Goal: Communication & Community: Ask a question

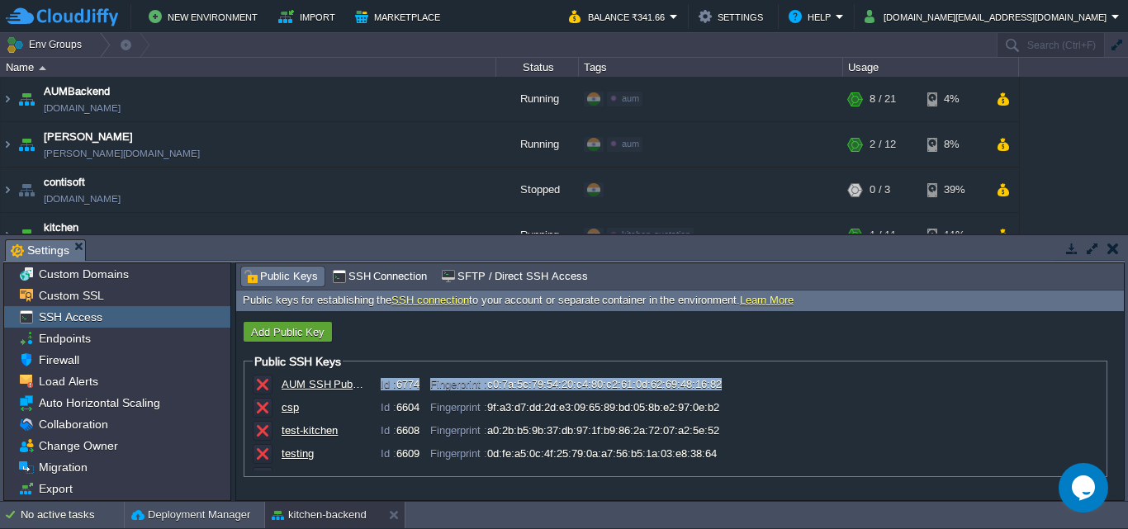
scroll to position [291, 0]
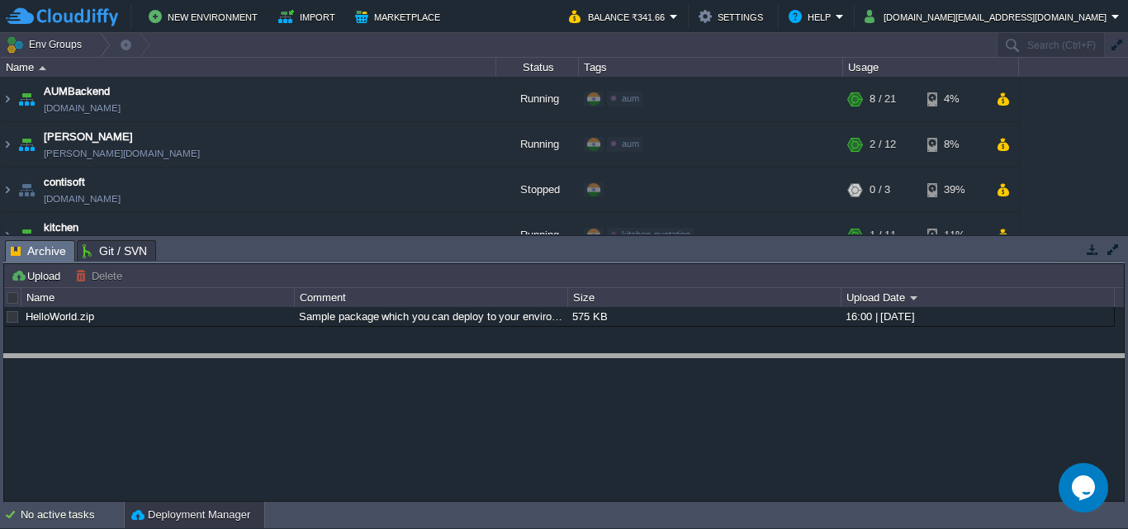
drag, startPoint x: 370, startPoint y: 241, endPoint x: 373, endPoint y: 355, distance: 114.0
click at [373, 355] on body "New Environment Import Marketplace Bonus ₹0.00 Upgrade Account Balance ₹341.66 …" at bounding box center [564, 264] width 1128 height 529
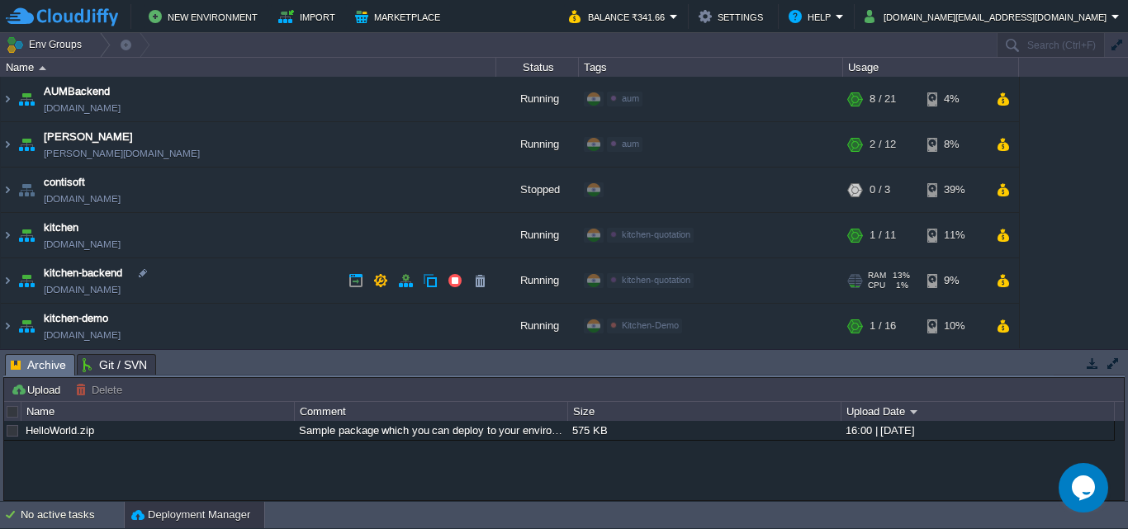
scroll to position [83, 0]
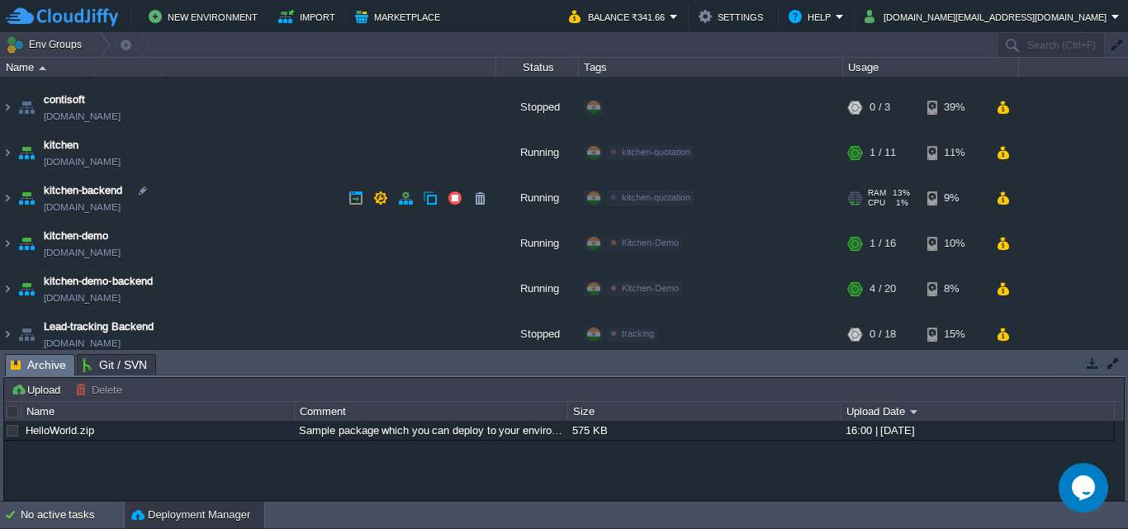
click at [28, 197] on img at bounding box center [26, 198] width 23 height 45
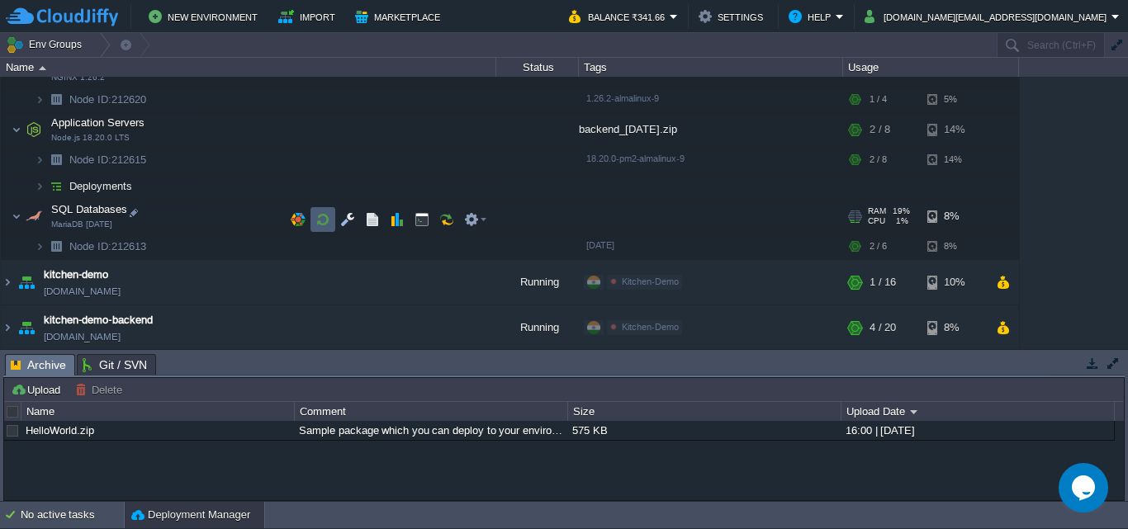
scroll to position [165, 0]
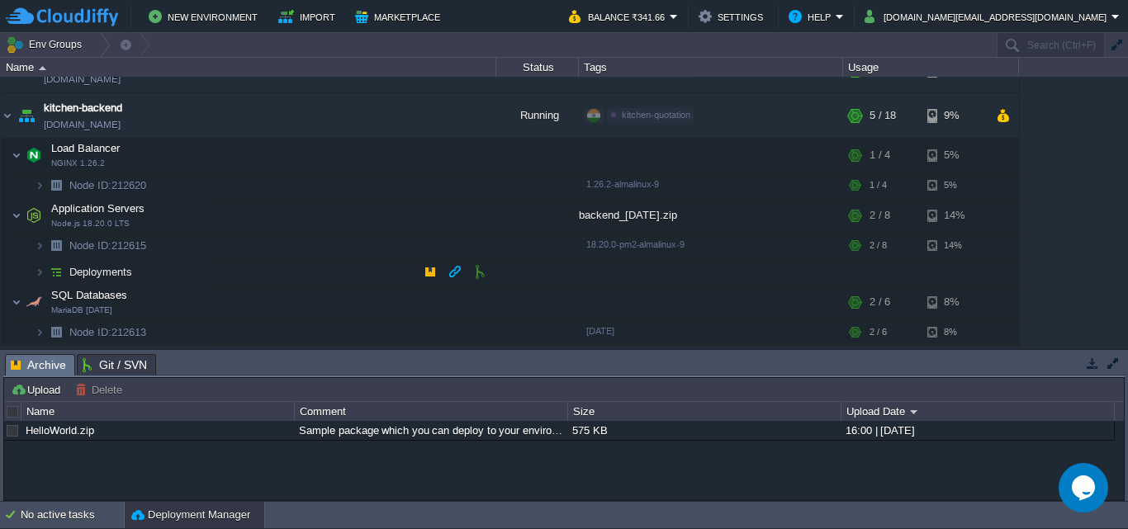
click at [88, 271] on span "Deployments" at bounding box center [101, 272] width 67 height 14
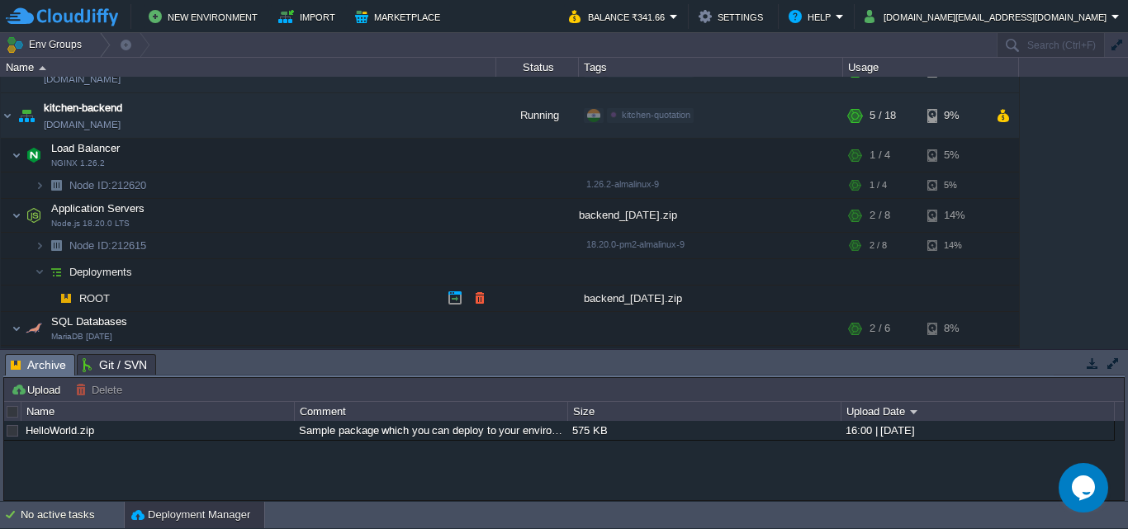
click at [97, 293] on span "ROOT" at bounding box center [95, 298] width 35 height 14
click at [452, 298] on button "button" at bounding box center [455, 298] width 15 height 15
click at [58, 272] on img at bounding box center [56, 272] width 23 height 26
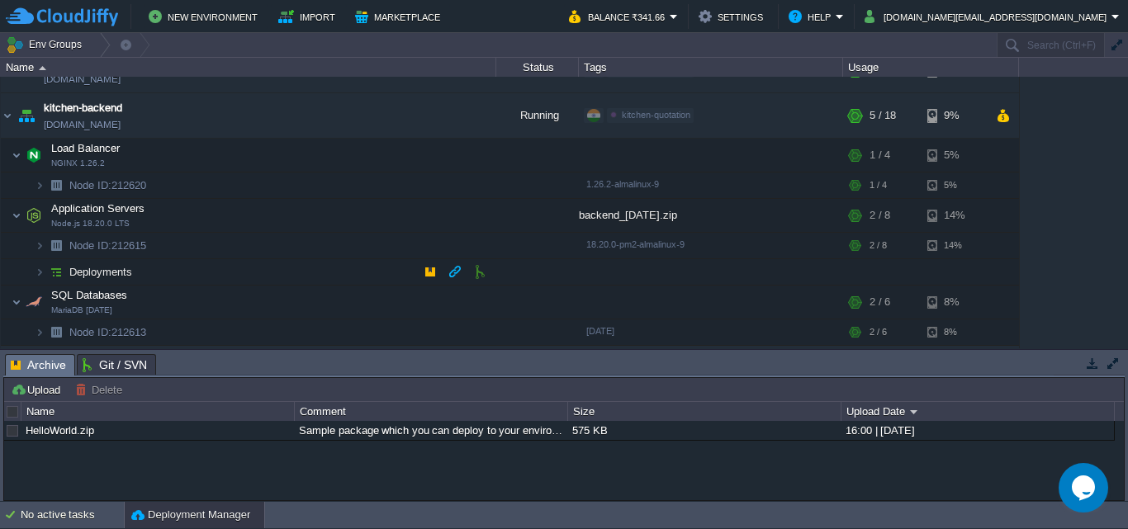
click at [58, 272] on img at bounding box center [56, 272] width 23 height 26
click at [41, 271] on img at bounding box center [40, 272] width 10 height 26
click at [84, 269] on span "Deployments" at bounding box center [101, 272] width 67 height 14
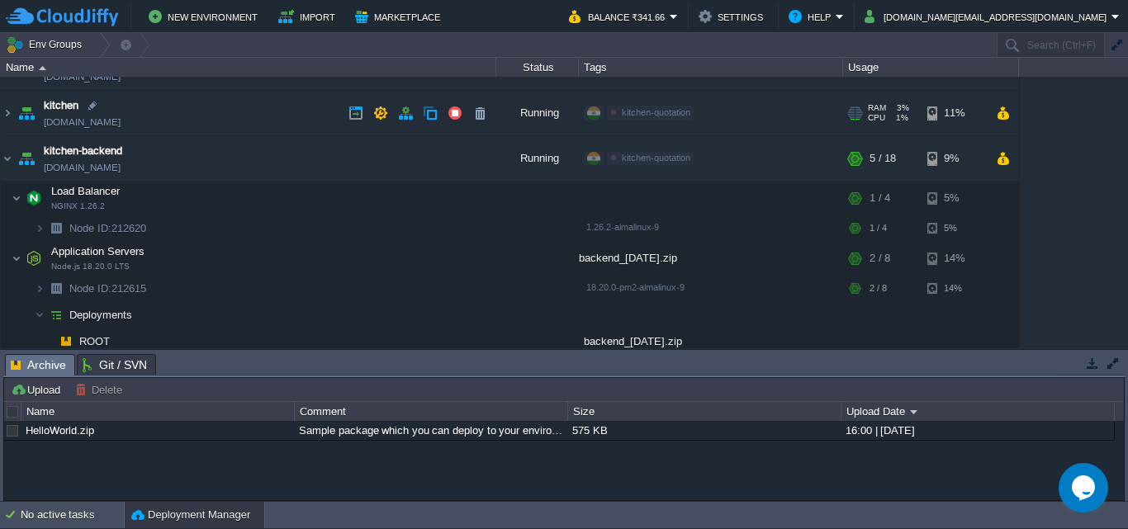
scroll to position [83, 0]
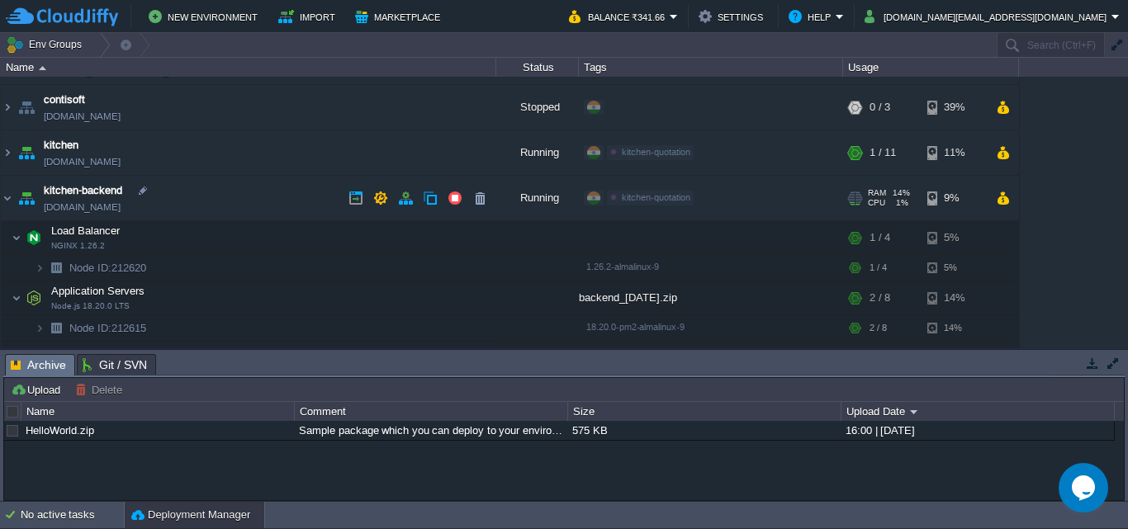
click at [26, 201] on img at bounding box center [26, 198] width 23 height 45
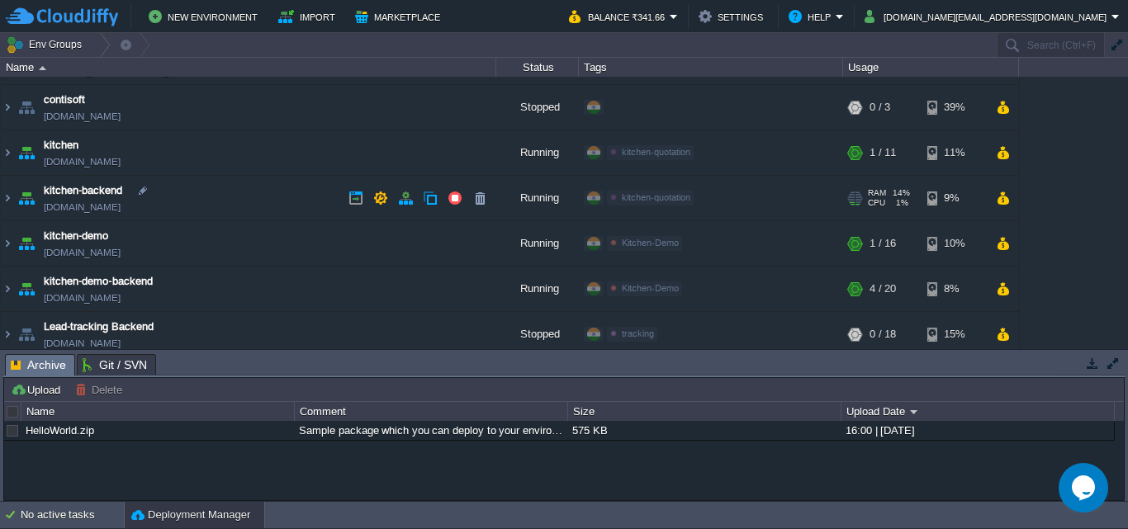
click at [26, 196] on img at bounding box center [26, 198] width 23 height 45
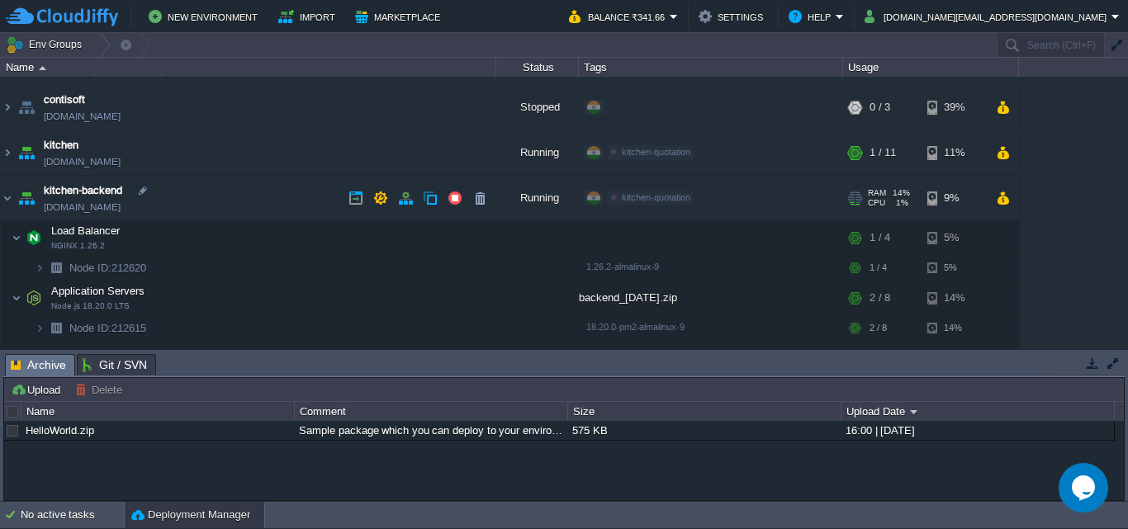
click at [78, 189] on span "kitchen-backend" at bounding box center [83, 190] width 78 height 17
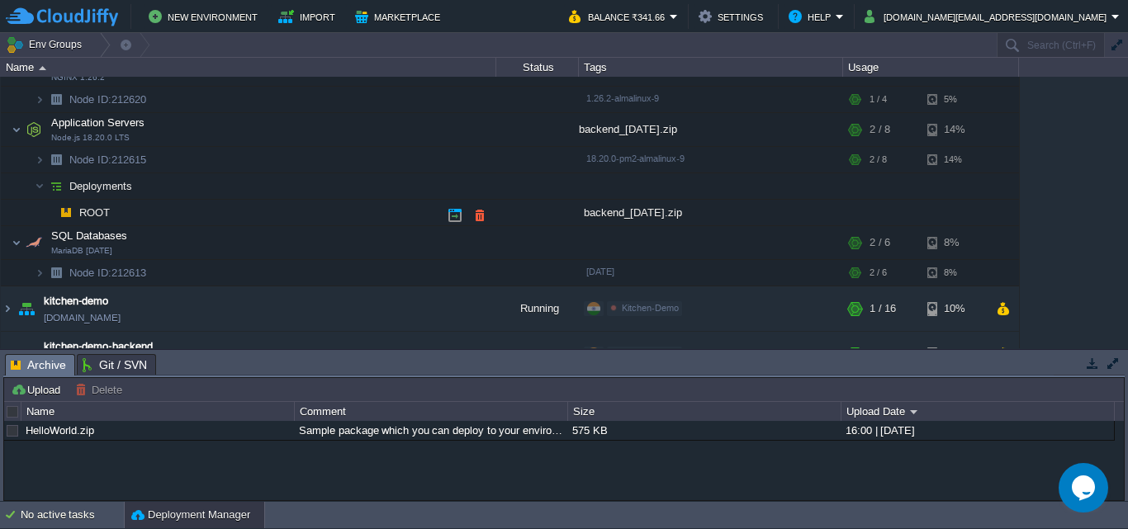
scroll to position [165, 0]
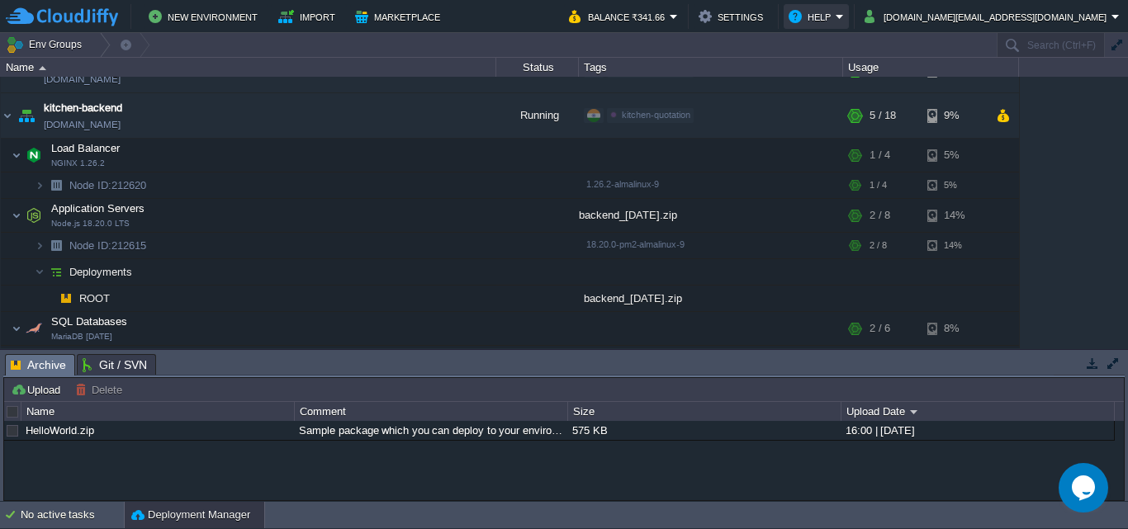
click at [836, 17] on button "Help" at bounding box center [812, 17] width 47 height 20
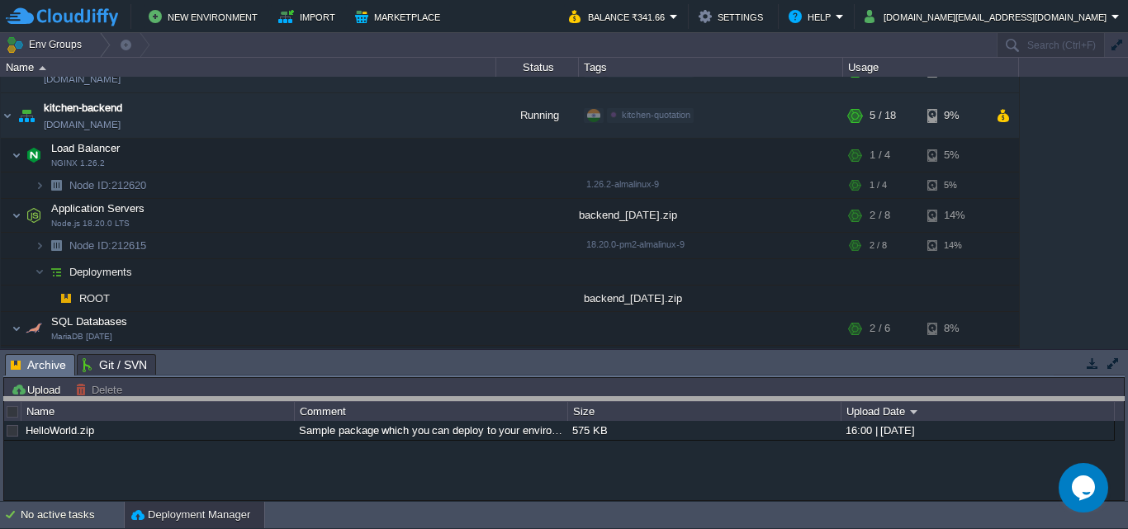
drag, startPoint x: 572, startPoint y: 362, endPoint x: 572, endPoint y: 405, distance: 42.9
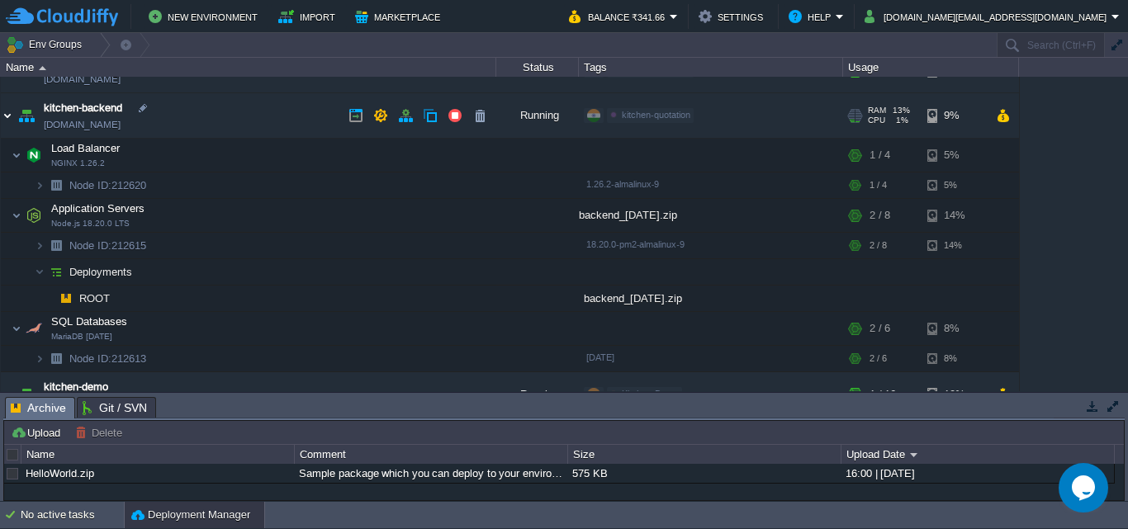
click at [4, 116] on img at bounding box center [7, 115] width 13 height 45
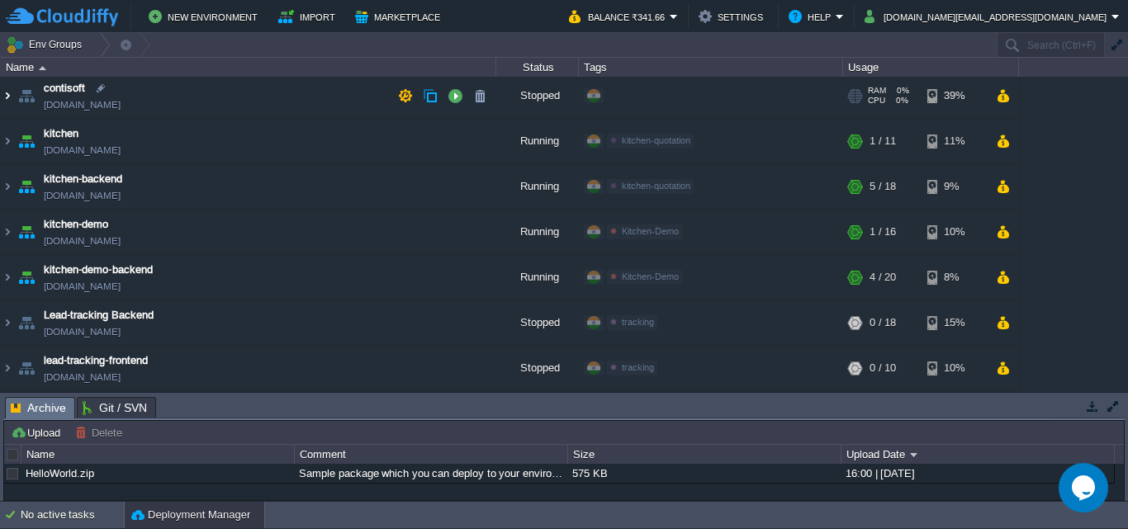
scroll to position [94, 0]
click at [2, 187] on img at bounding box center [7, 186] width 13 height 45
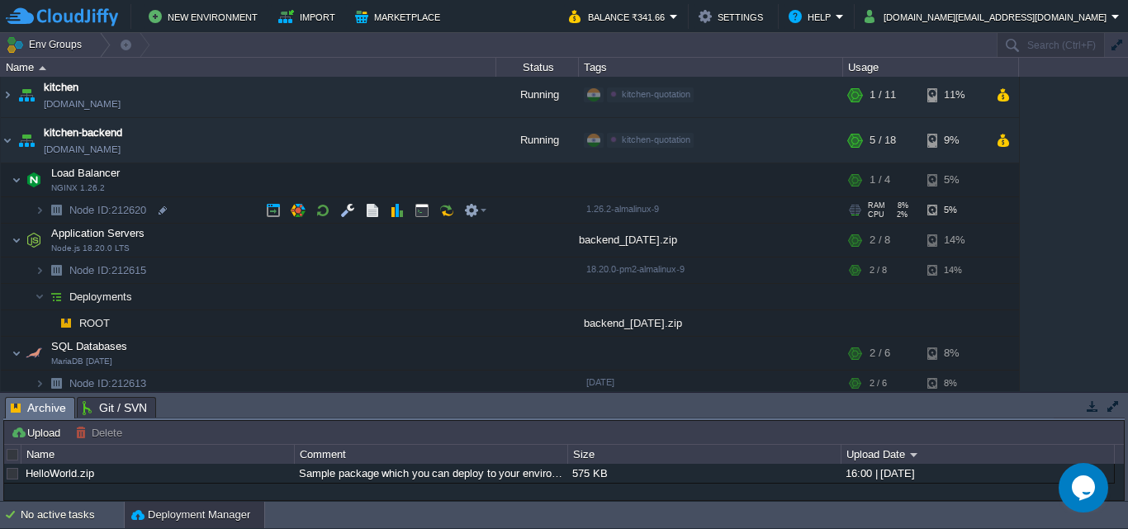
scroll to position [177, 0]
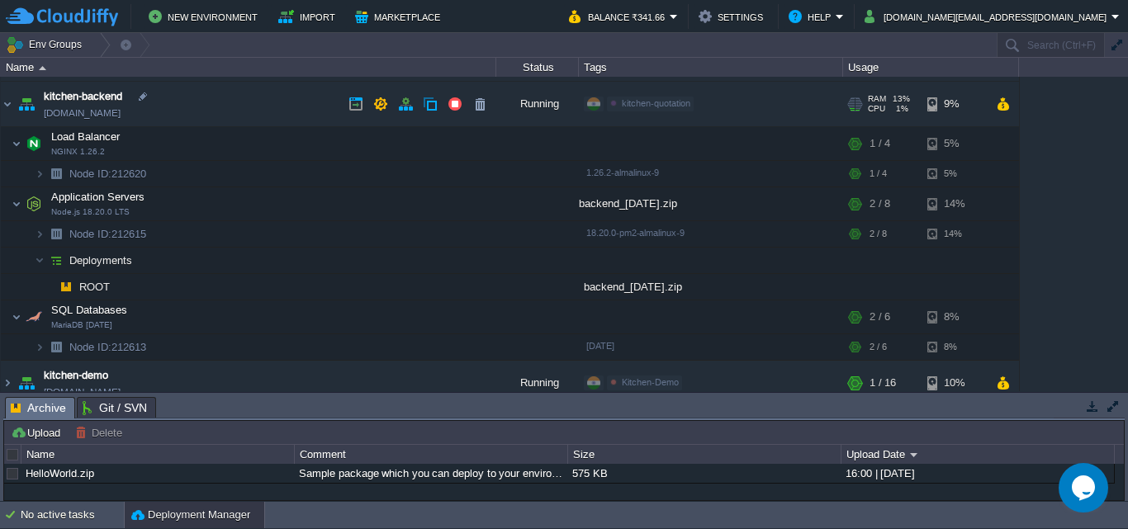
click at [116, 115] on link "[DOMAIN_NAME]" at bounding box center [82, 113] width 77 height 17
click at [102, 257] on span "Deployments" at bounding box center [101, 260] width 67 height 14
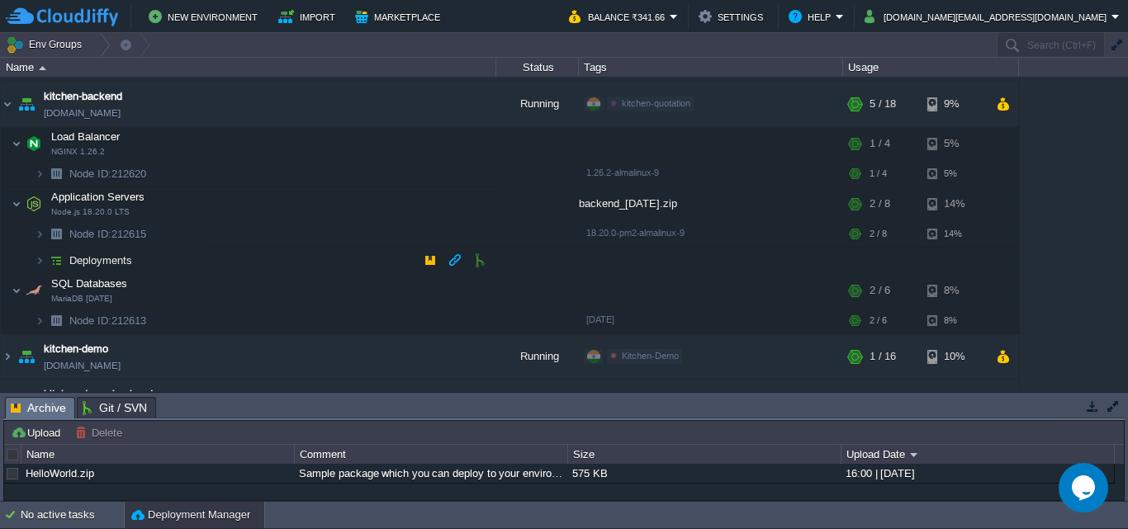
click at [102, 257] on span "Deployments" at bounding box center [101, 260] width 67 height 14
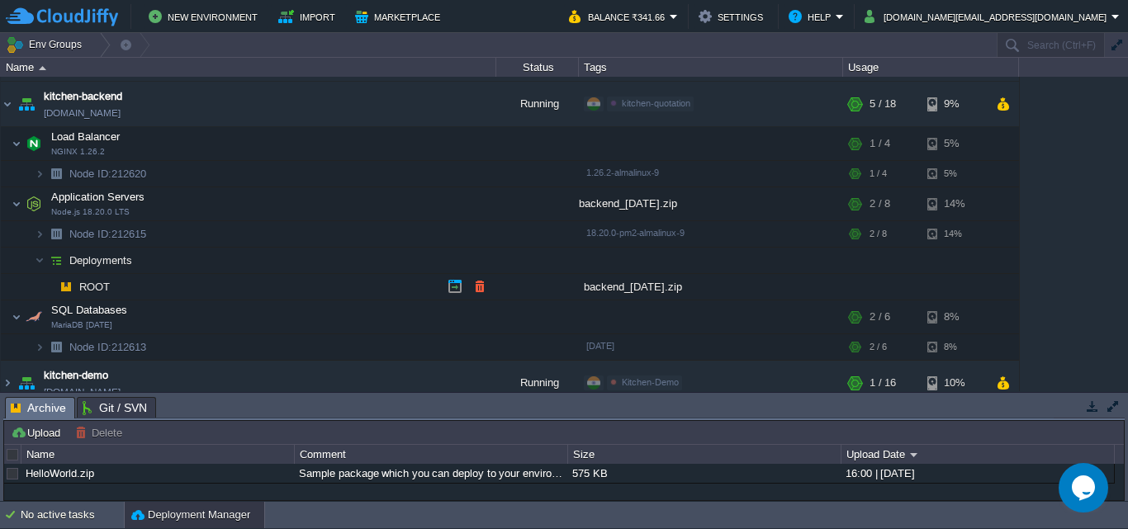
click at [93, 283] on span "ROOT" at bounding box center [95, 287] width 35 height 14
click at [448, 285] on button "button" at bounding box center [455, 286] width 15 height 15
click at [53, 258] on img at bounding box center [56, 261] width 23 height 26
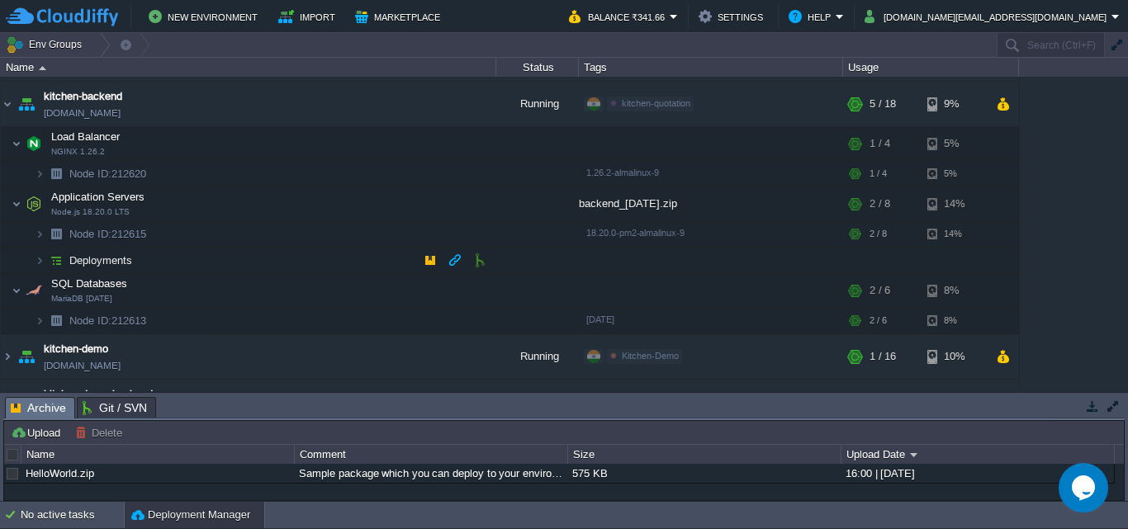
click at [53, 258] on img at bounding box center [56, 261] width 23 height 26
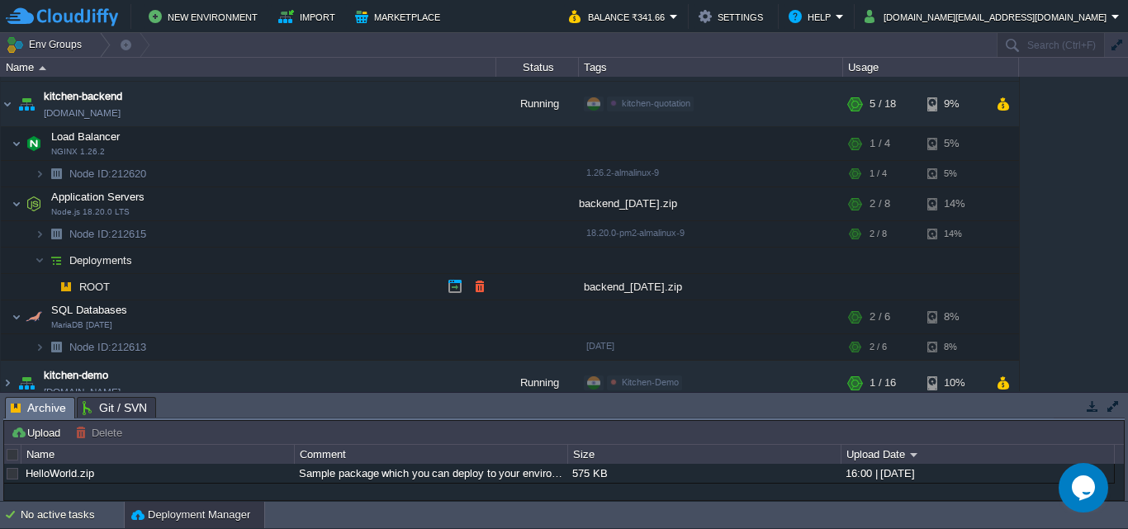
click at [87, 283] on span "ROOT" at bounding box center [95, 287] width 35 height 14
click at [125, 266] on span "Deployments" at bounding box center [101, 260] width 67 height 14
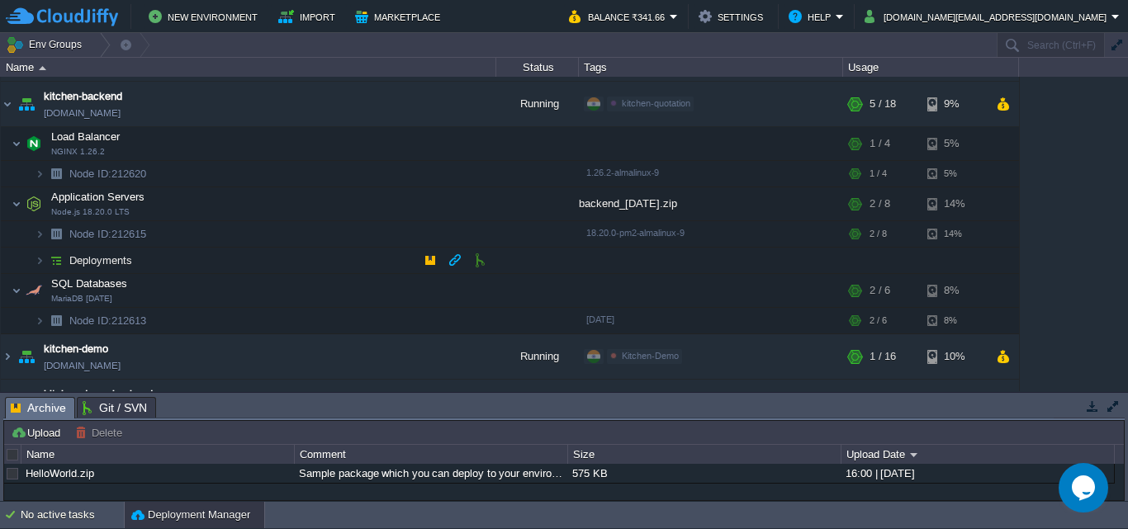
click at [95, 258] on span "Deployments" at bounding box center [101, 260] width 67 height 14
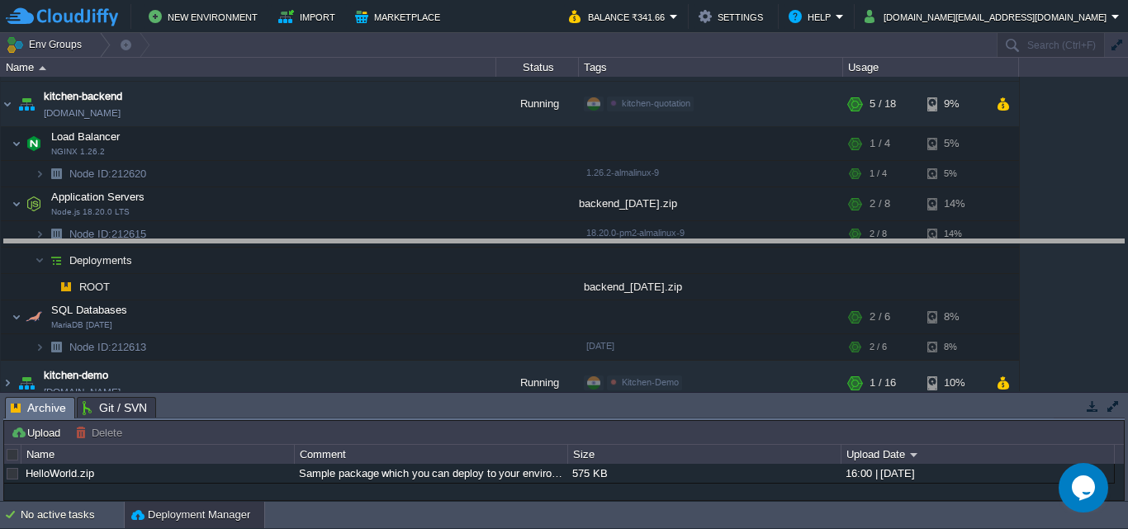
drag, startPoint x: 485, startPoint y: 399, endPoint x: 467, endPoint y: 215, distance: 185.0
click at [467, 215] on body "New Environment Import Marketplace Bonus ₹0.00 Upgrade Account Balance ₹341.66 …" at bounding box center [564, 264] width 1128 height 529
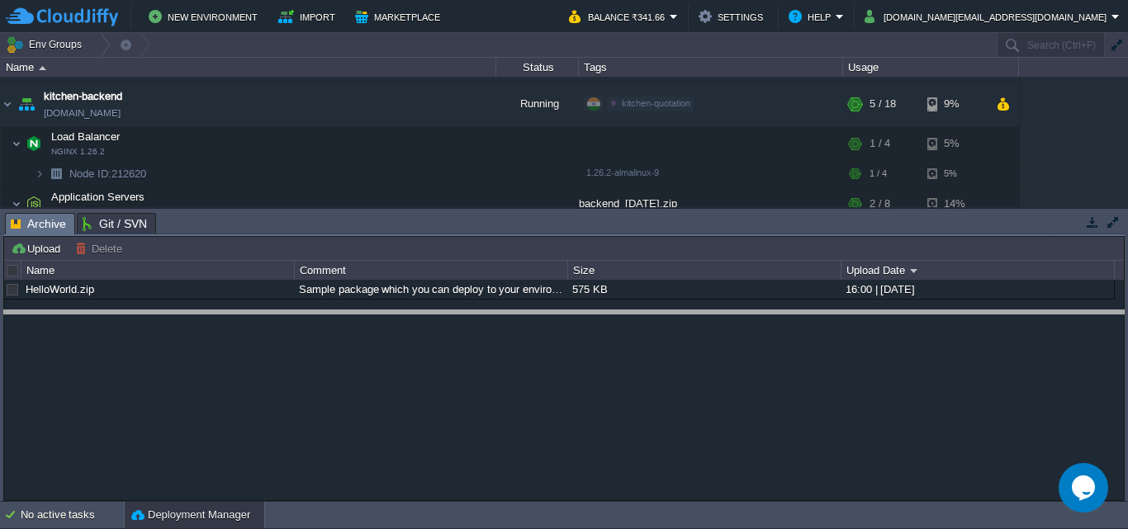
drag, startPoint x: 385, startPoint y: 217, endPoint x: 399, endPoint y: 315, distance: 98.4
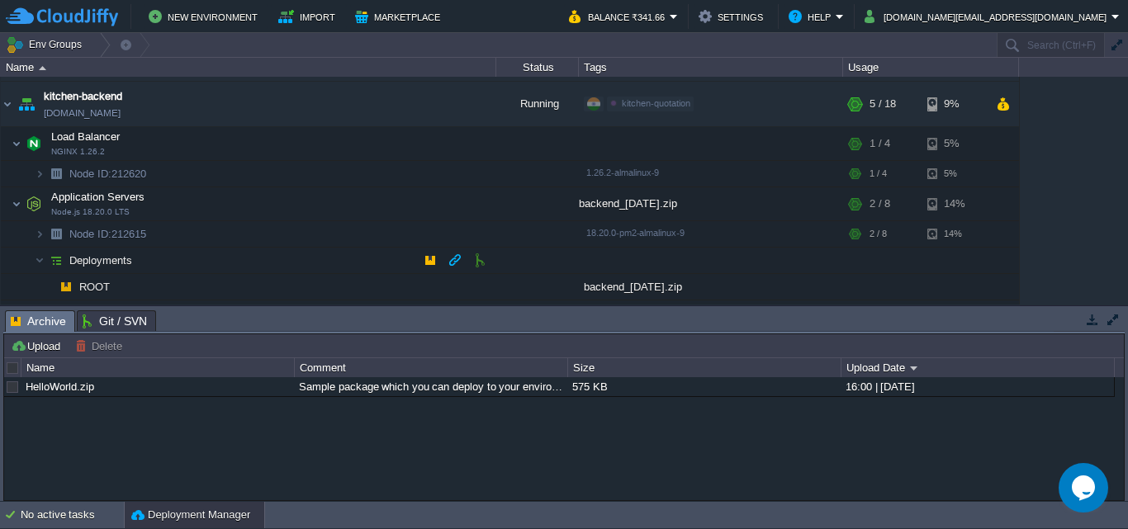
click at [109, 258] on span "Deployments" at bounding box center [101, 260] width 67 height 14
click at [97, 282] on span "ROOT" at bounding box center [95, 287] width 35 height 14
click at [446, 290] on td at bounding box center [455, 286] width 25 height 25
click at [421, 268] on td at bounding box center [430, 260] width 25 height 25
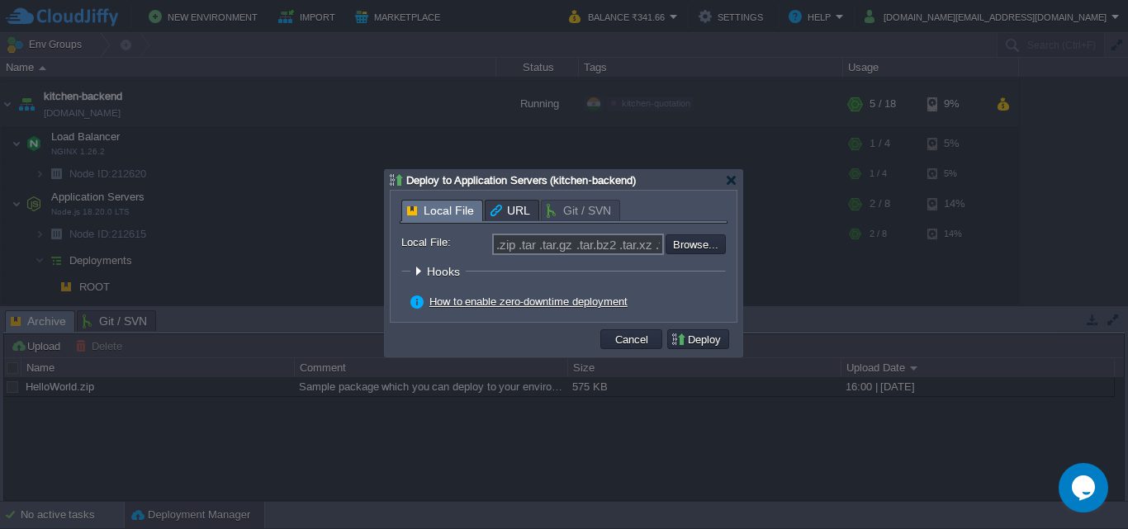
click at [841, 268] on div at bounding box center [564, 264] width 1128 height 529
click at [632, 343] on button "Cancel" at bounding box center [631, 339] width 43 height 15
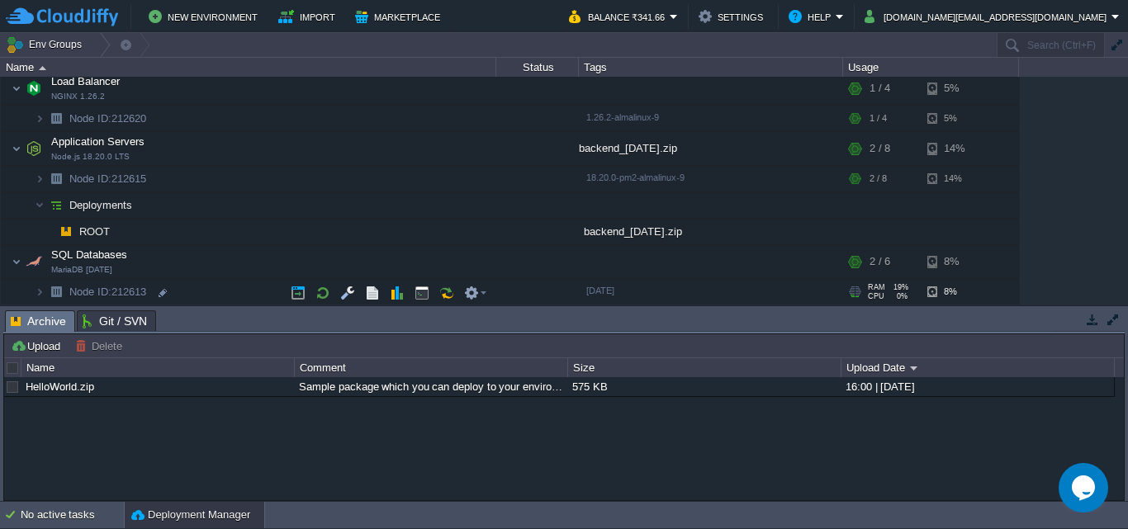
scroll to position [259, 0]
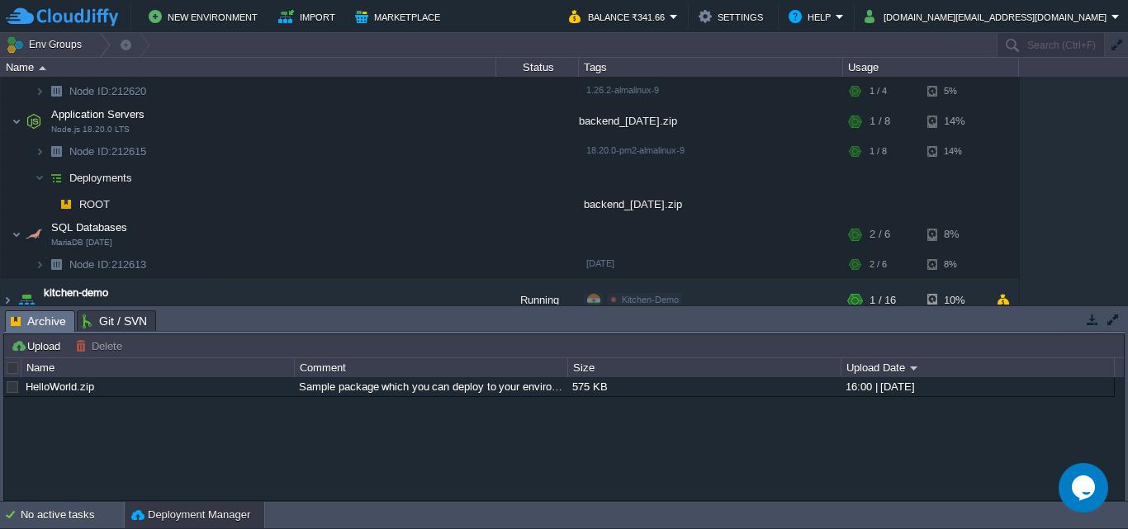
click at [105, 319] on span "Git / SVN" at bounding box center [115, 321] width 64 height 20
click at [37, 315] on span "Archive" at bounding box center [38, 321] width 55 height 21
click at [768, 16] on button "Settings" at bounding box center [733, 17] width 69 height 20
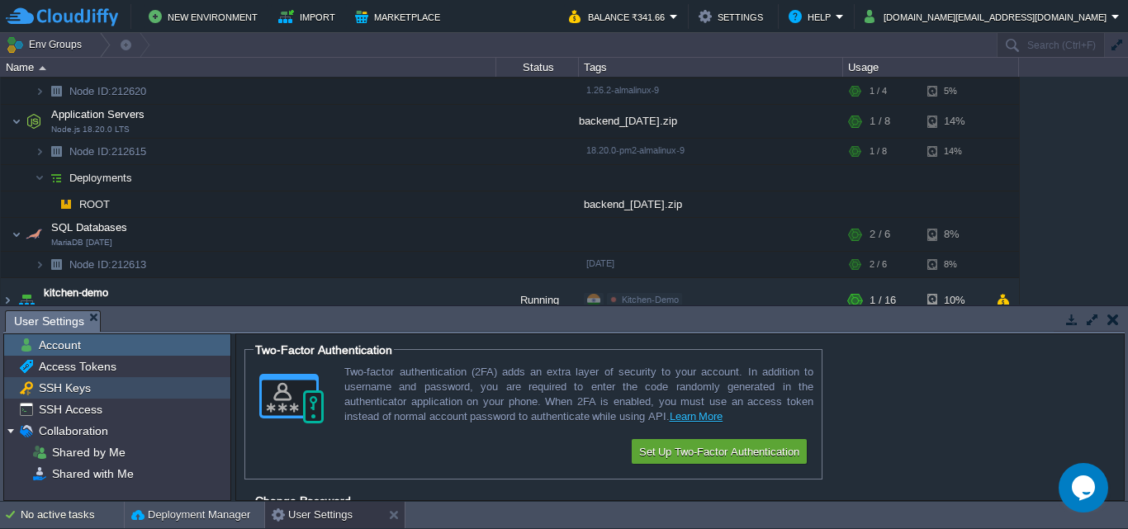
click at [57, 384] on span "SSH Keys" at bounding box center [65, 388] width 58 height 15
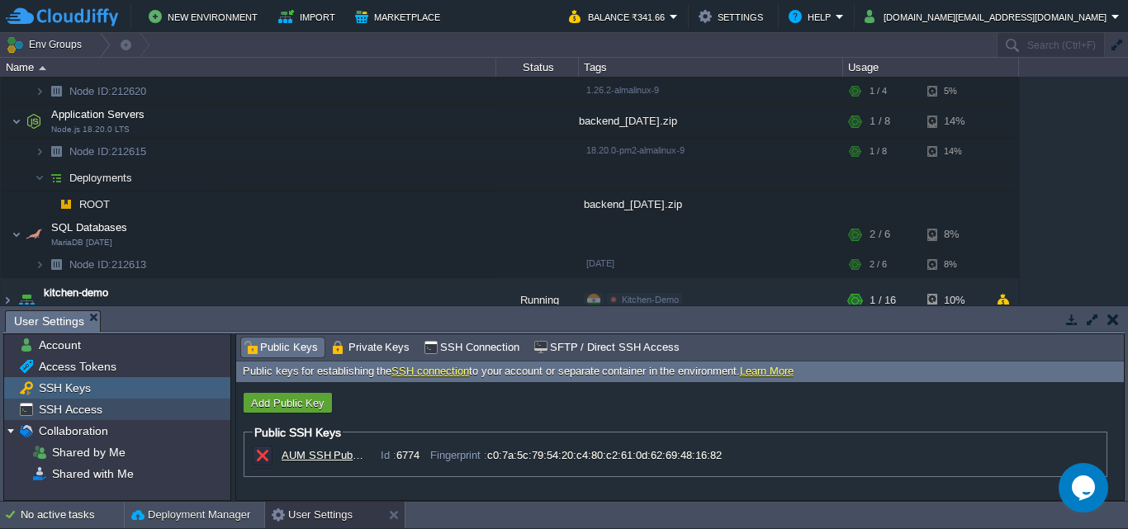
click at [63, 409] on span "SSH Access" at bounding box center [70, 409] width 69 height 15
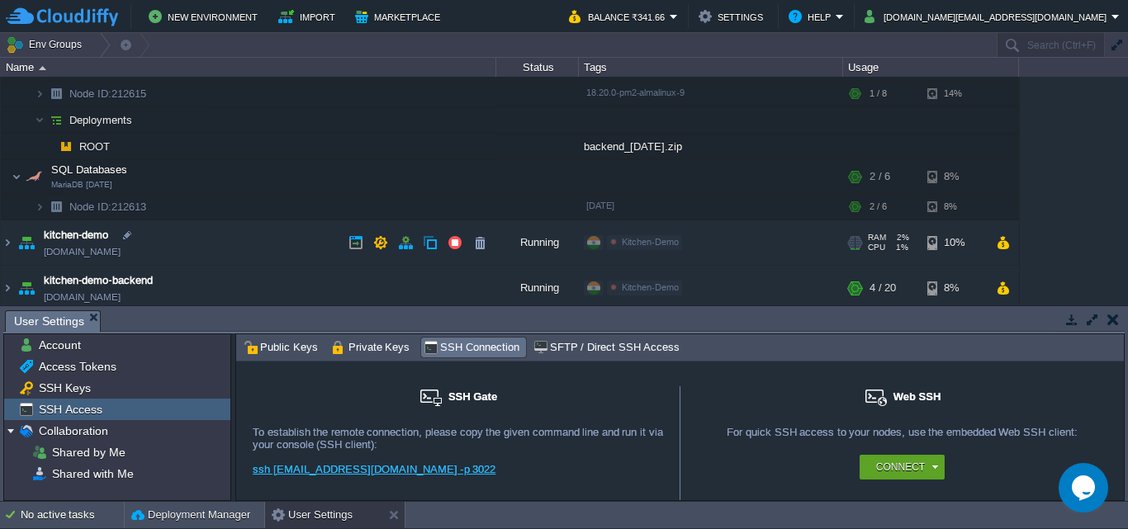
scroll to position [342, 0]
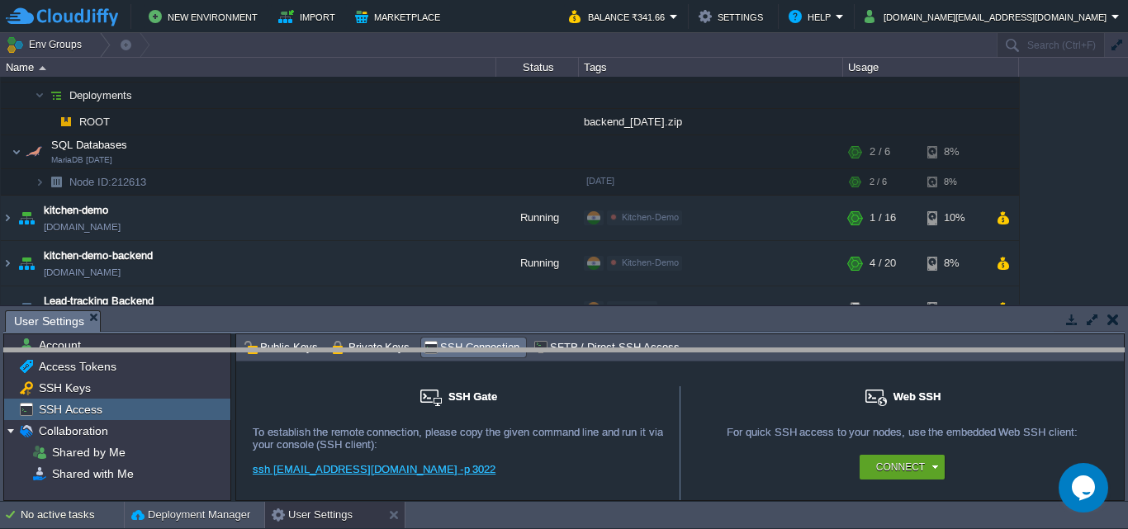
drag, startPoint x: 154, startPoint y: 316, endPoint x: 154, endPoint y: 354, distance: 38.0
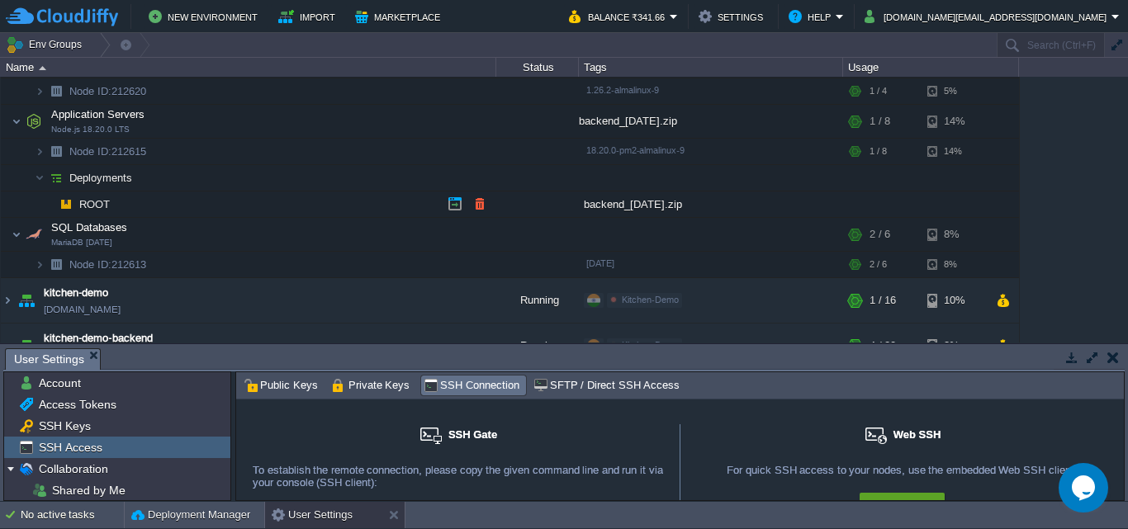
scroll to position [177, 0]
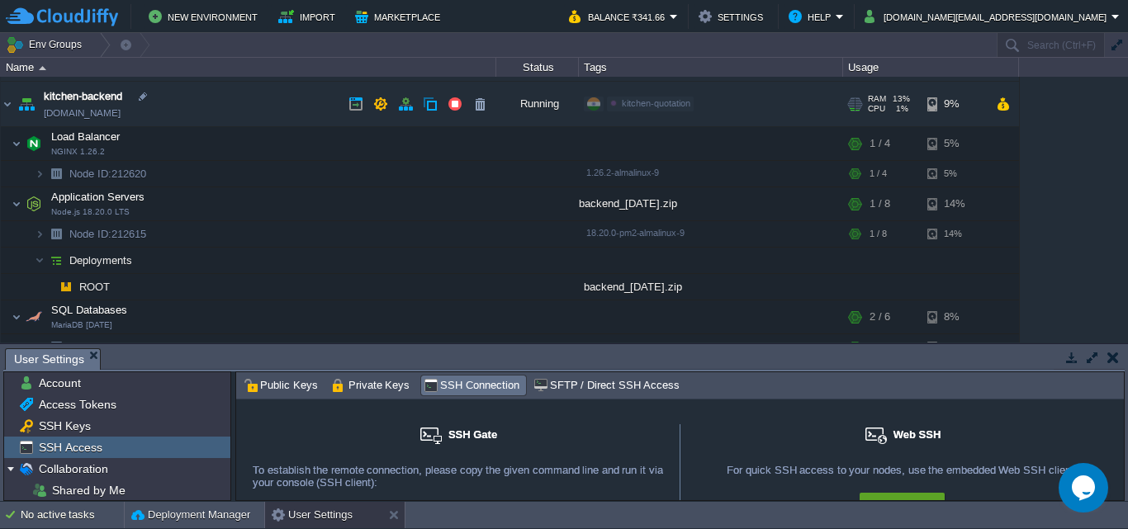
click at [98, 112] on link "[DOMAIN_NAME]" at bounding box center [82, 113] width 77 height 17
click at [59, 254] on img at bounding box center [56, 261] width 23 height 26
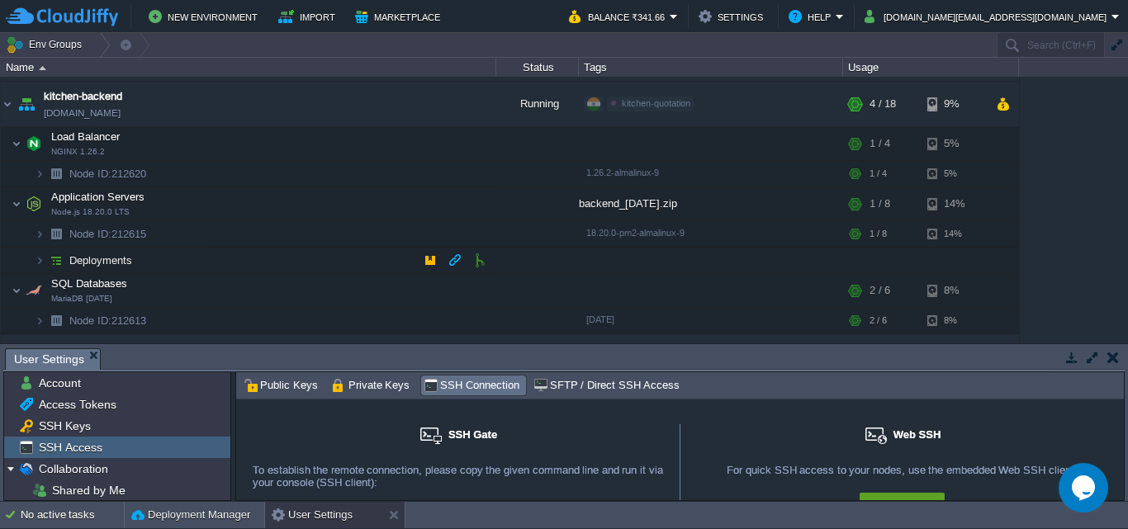
click at [59, 254] on img at bounding box center [56, 261] width 23 height 26
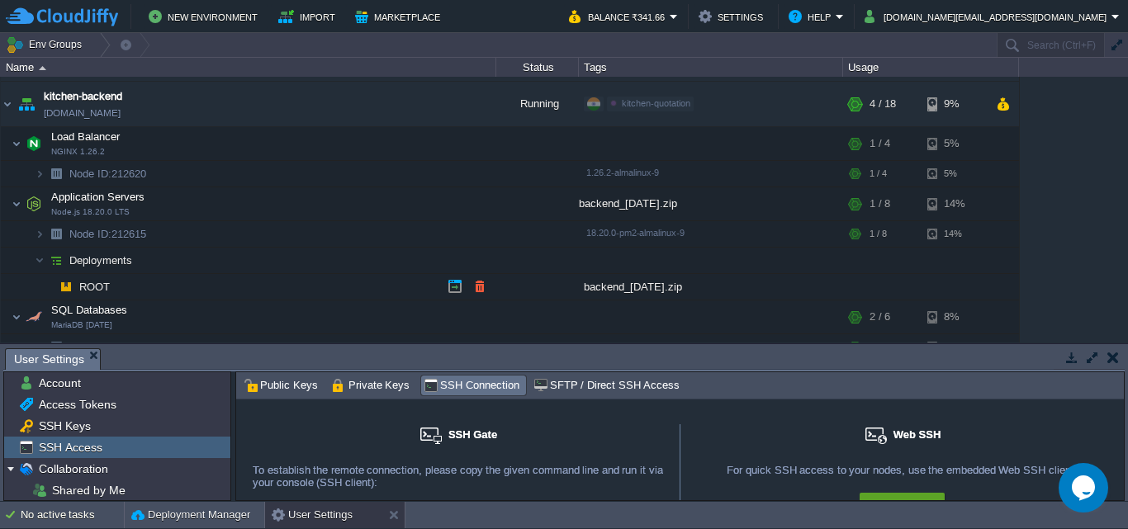
click at [76, 282] on img at bounding box center [65, 287] width 23 height 26
click at [616, 282] on div "backend_[DATE].zip" at bounding box center [711, 287] width 264 height 26
click at [610, 286] on div "backend_[DATE].zip" at bounding box center [711, 287] width 264 height 26
drag, startPoint x: 639, startPoint y: 287, endPoint x: 621, endPoint y: 288, distance: 18.2
click at [621, 288] on div "backend_[DATE].zip" at bounding box center [711, 287] width 264 height 26
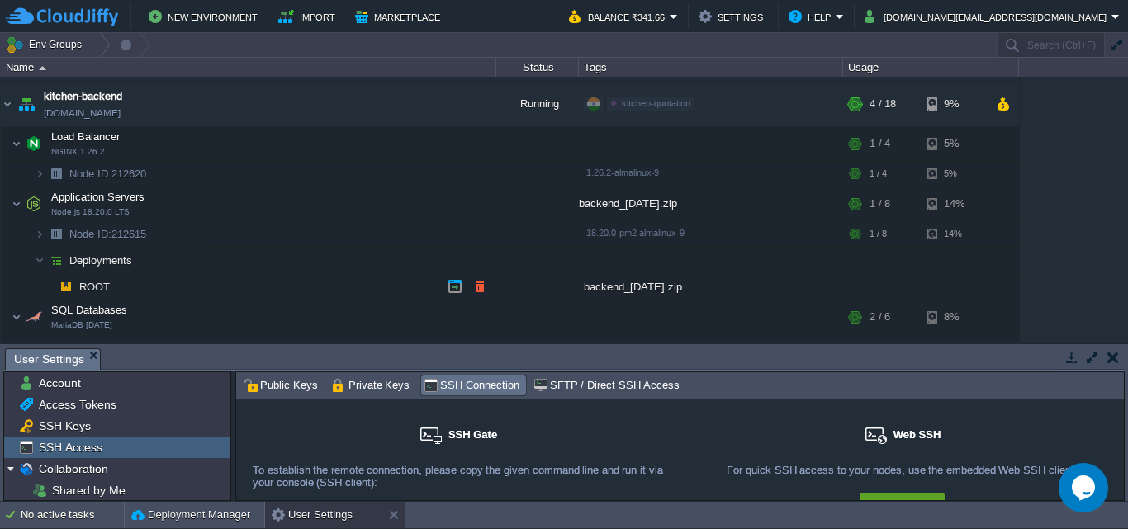
click at [621, 288] on div "backend_[DATE].zip" at bounding box center [711, 287] width 264 height 26
click at [597, 288] on div "backend_[DATE].zip" at bounding box center [711, 287] width 264 height 26
click at [641, 284] on div "backend_[DATE].zip" at bounding box center [711, 287] width 264 height 26
click at [598, 284] on div "backend_[DATE].zip" at bounding box center [711, 287] width 264 height 26
click at [634, 282] on div "backend_[DATE].zip" at bounding box center [711, 287] width 264 height 26
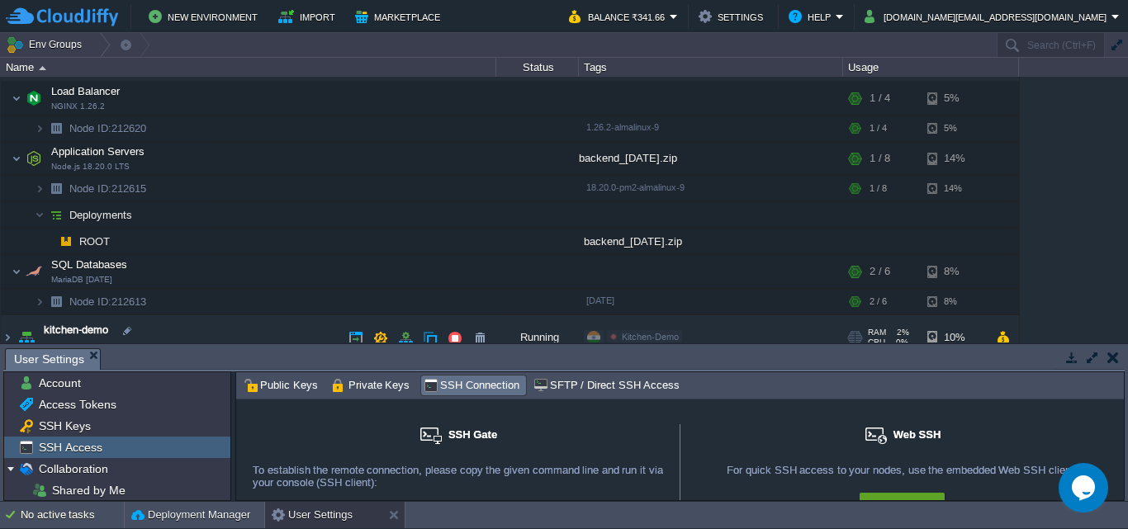
scroll to position [259, 0]
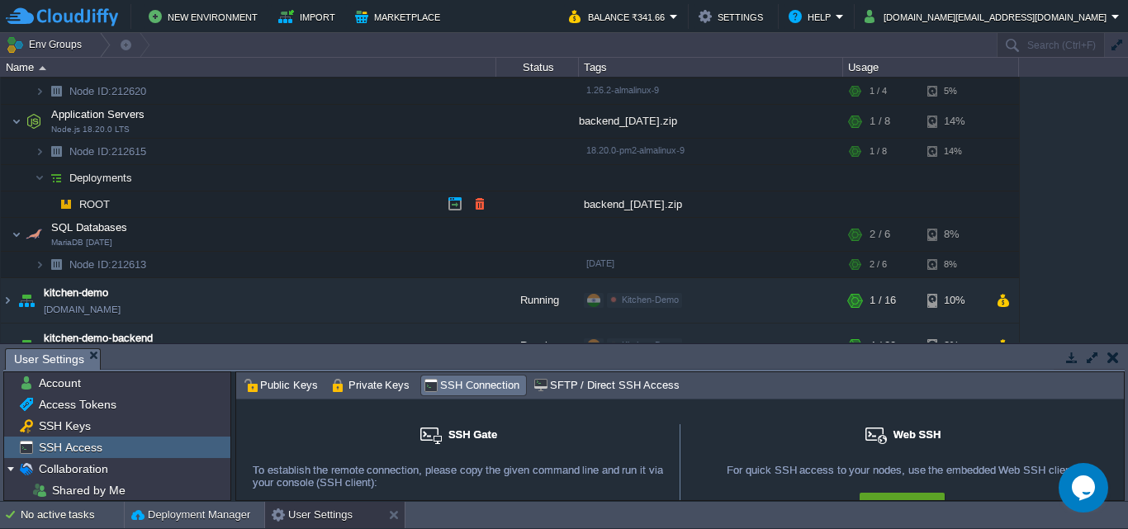
drag, startPoint x: 614, startPoint y: 196, endPoint x: 614, endPoint y: 206, distance: 10.7
click at [614, 199] on div "backend_[DATE].zip" at bounding box center [711, 205] width 264 height 26
click at [614, 206] on div "backend_[DATE].zip" at bounding box center [711, 205] width 264 height 26
click at [632, 204] on div "backend_[DATE].zip" at bounding box center [711, 205] width 264 height 26
drag, startPoint x: 632, startPoint y: 204, endPoint x: 600, endPoint y: 202, distance: 32.2
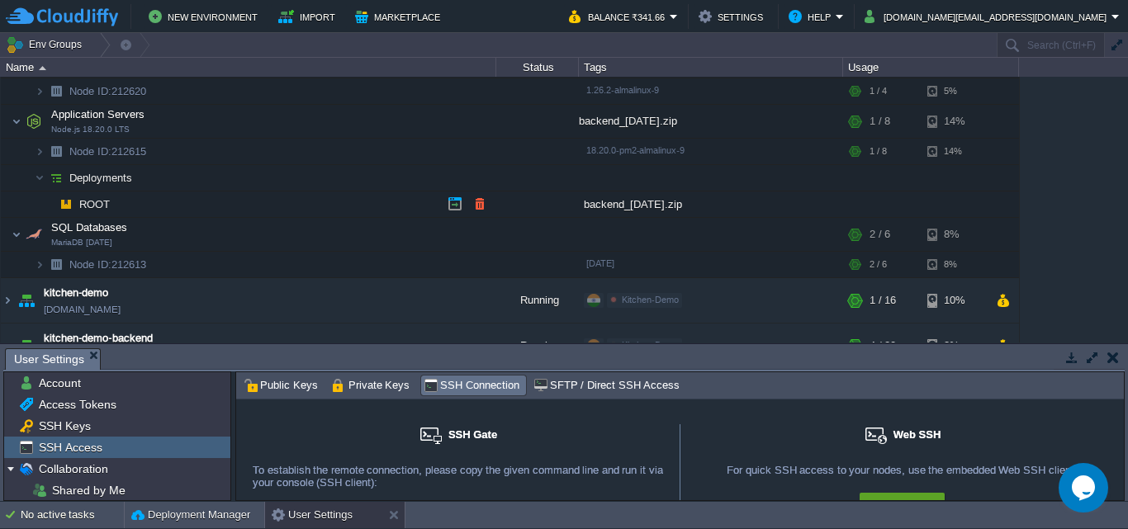
click at [600, 203] on div "backend_[DATE].zip" at bounding box center [711, 205] width 264 height 26
click at [613, 204] on div "backend_[DATE].zip" at bounding box center [711, 205] width 264 height 26
click at [674, 201] on div "backend_[DATE].zip" at bounding box center [711, 205] width 264 height 26
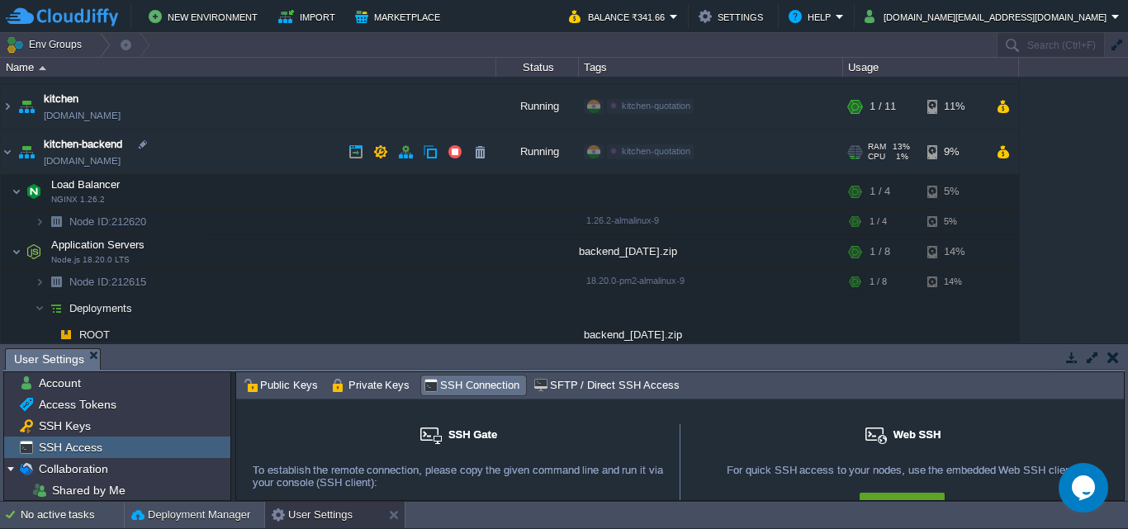
scroll to position [46, 0]
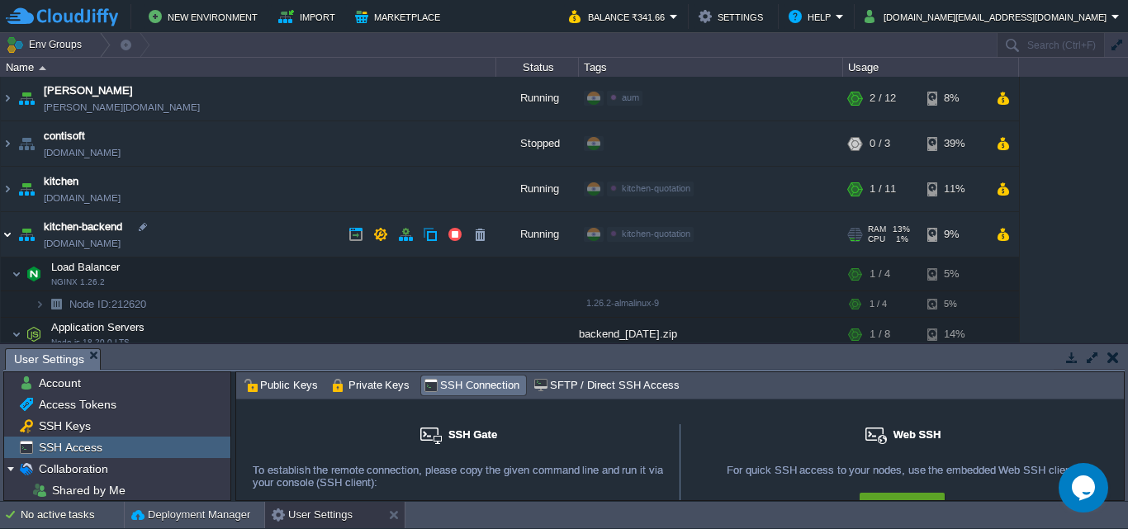
click at [5, 234] on img at bounding box center [7, 234] width 13 height 45
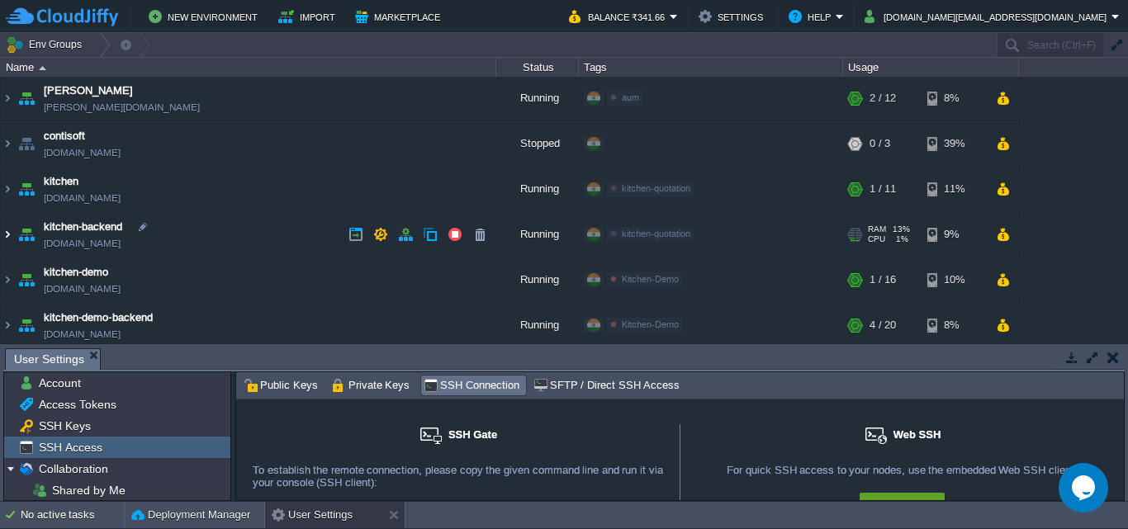
click at [5, 234] on img at bounding box center [7, 234] width 13 height 45
click at [59, 226] on span "kitchen-backend" at bounding box center [83, 227] width 78 height 17
click at [40, 227] on td "kitchen-backend [DOMAIN_NAME]" at bounding box center [248, 234] width 495 height 45
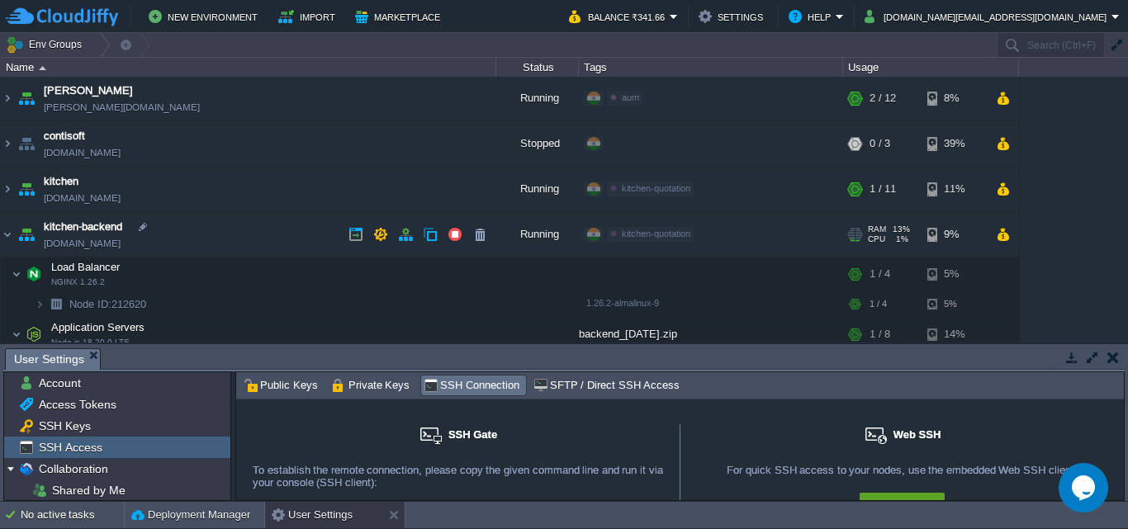
click at [26, 233] on img at bounding box center [26, 234] width 23 height 45
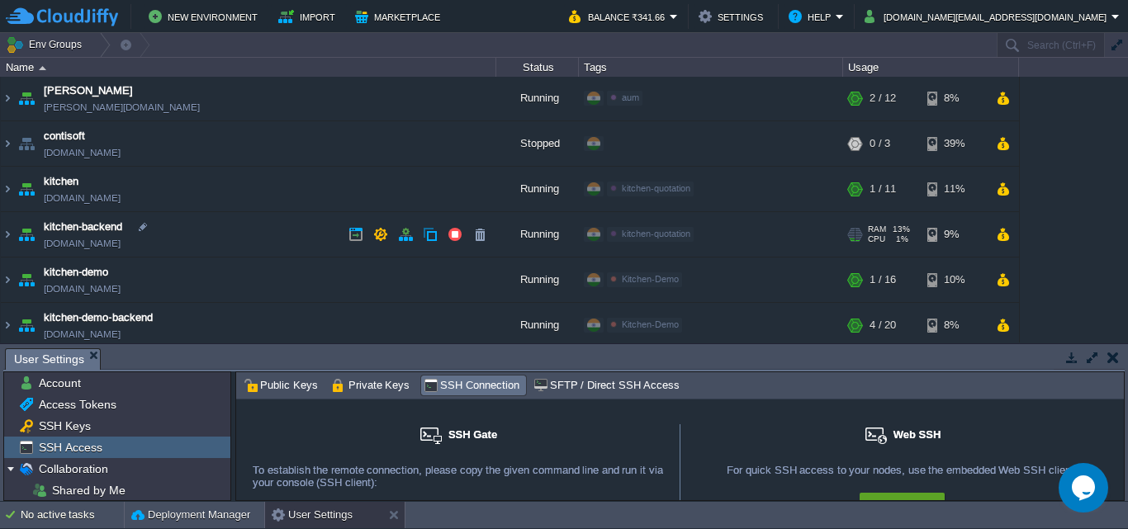
click at [26, 233] on img at bounding box center [26, 234] width 23 height 45
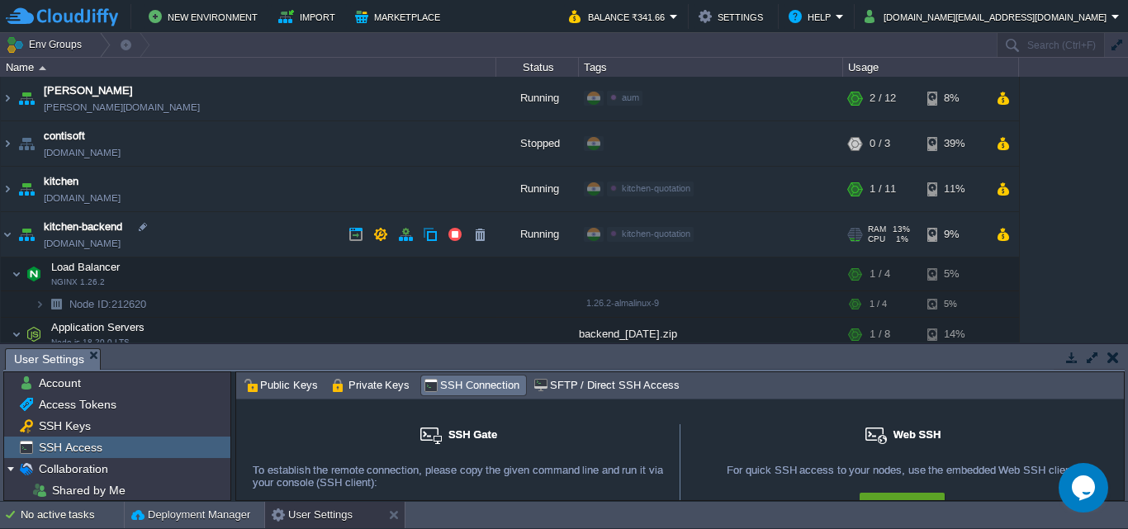
click at [26, 233] on img at bounding box center [26, 234] width 23 height 45
click at [8, 234] on img at bounding box center [7, 234] width 13 height 45
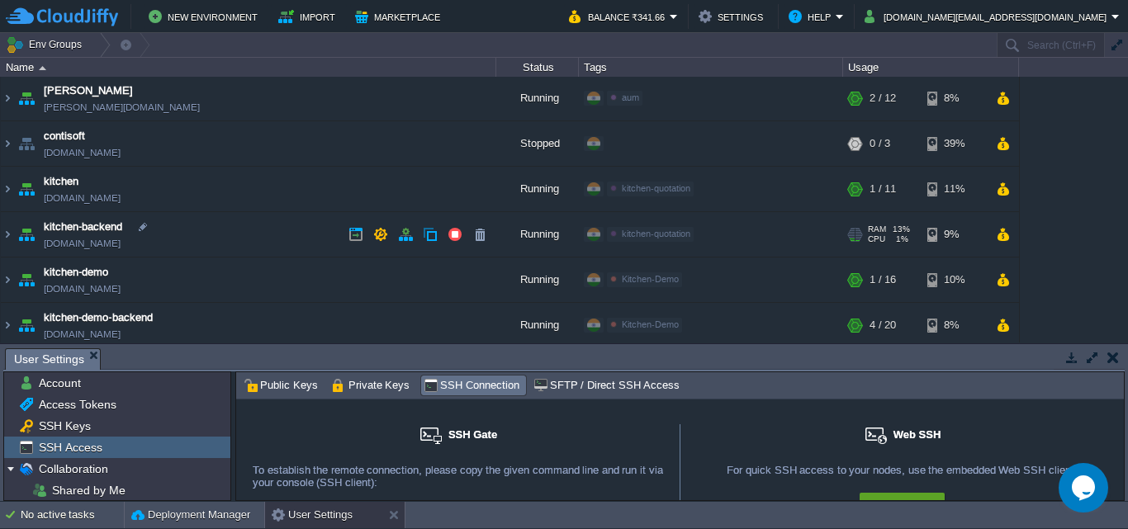
click at [40, 234] on td "kitchen-backend [DOMAIN_NAME]" at bounding box center [248, 234] width 495 height 45
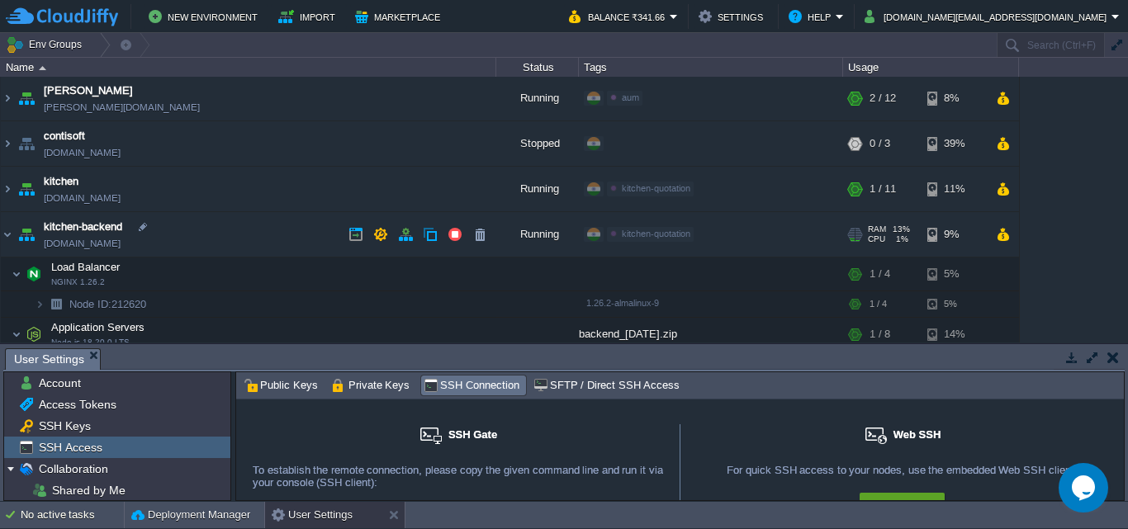
click at [61, 223] on span "kitchen-backend" at bounding box center [83, 227] width 78 height 17
click at [85, 228] on span "kitchen-backend" at bounding box center [83, 227] width 78 height 17
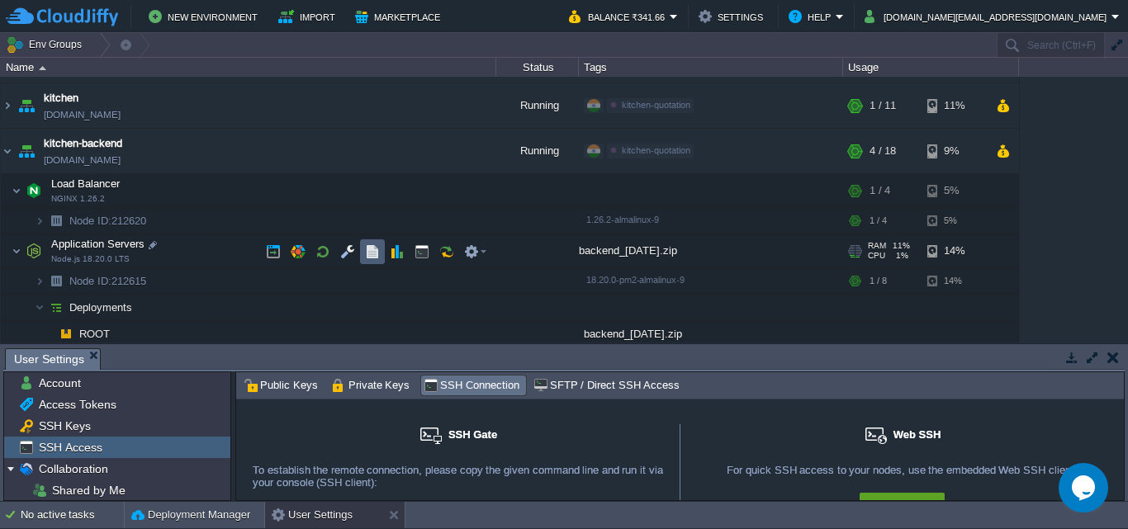
scroll to position [211, 0]
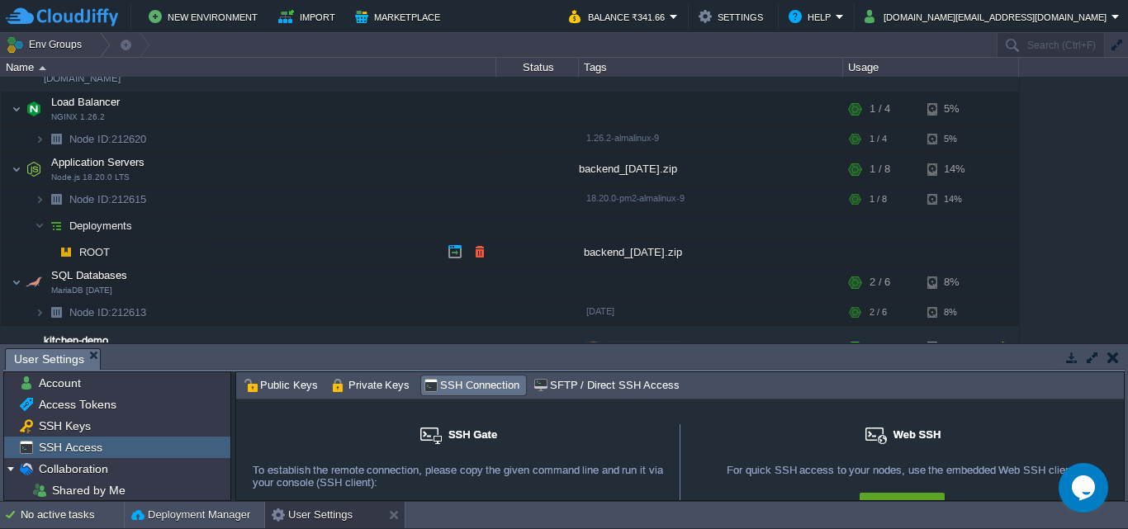
click at [603, 252] on div "backend_[DATE].zip" at bounding box center [711, 252] width 264 height 26
drag, startPoint x: 663, startPoint y: 249, endPoint x: 602, endPoint y: 254, distance: 61.3
click at [602, 254] on div "backend_[DATE].zip" at bounding box center [711, 252] width 264 height 26
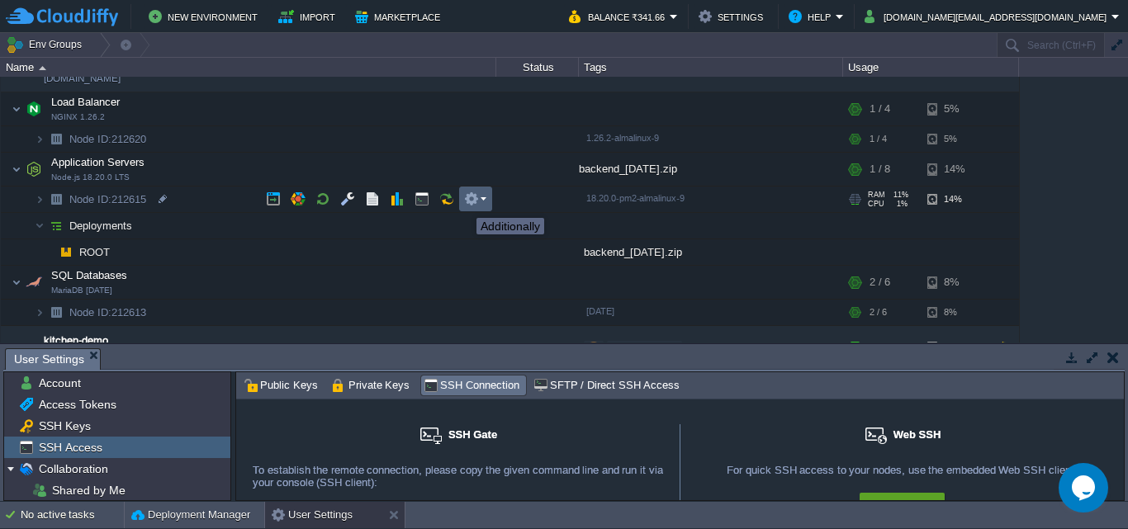
click at [467, 201] on button "button" at bounding box center [471, 199] width 15 height 15
click at [471, 199] on button "button" at bounding box center [471, 199] width 15 height 15
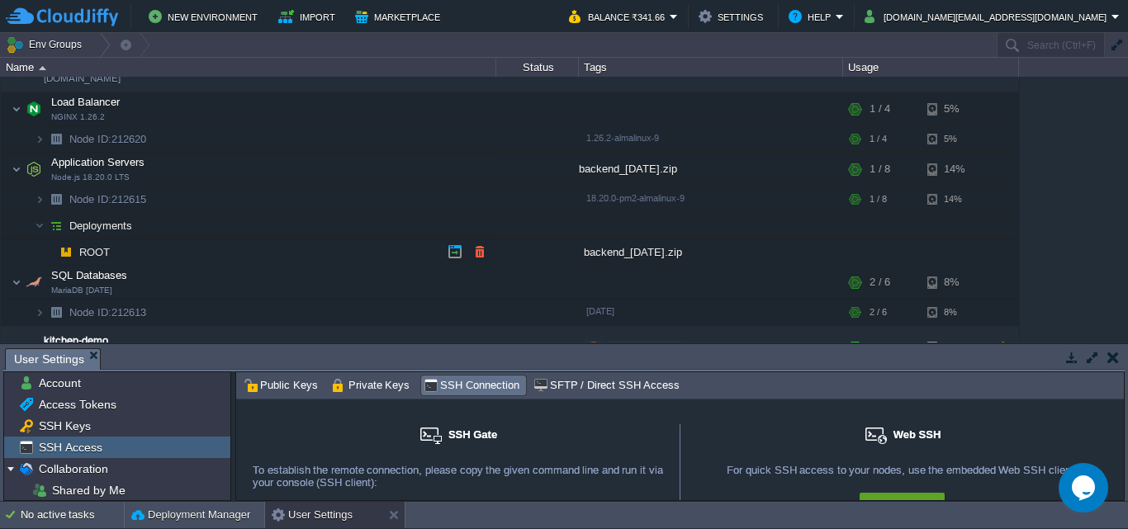
drag, startPoint x: 632, startPoint y: 258, endPoint x: 539, endPoint y: 291, distance: 99.0
click at [539, 291] on div at bounding box center [537, 282] width 83 height 33
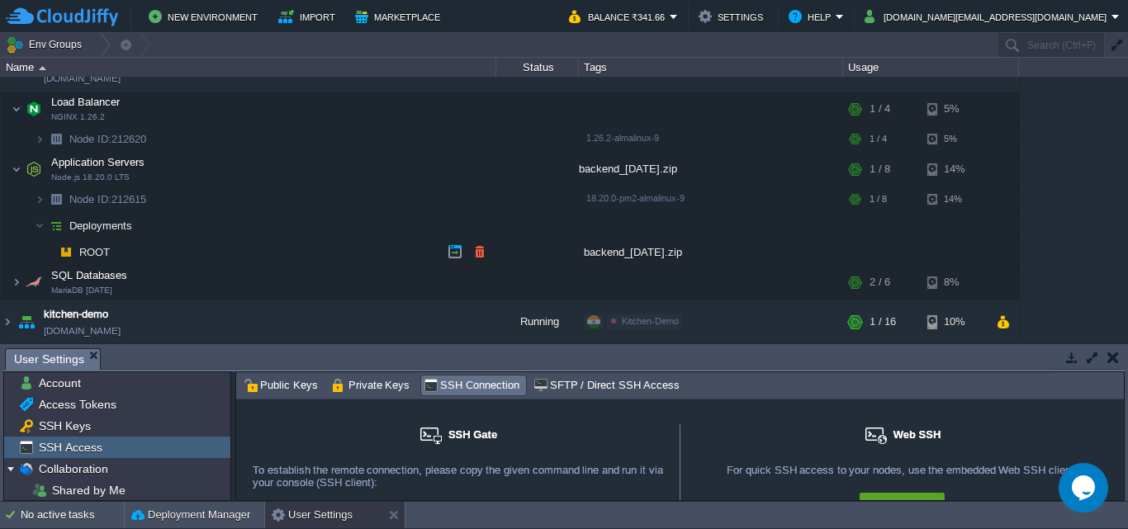
click at [634, 252] on div "backend_[DATE].zip" at bounding box center [711, 252] width 264 height 26
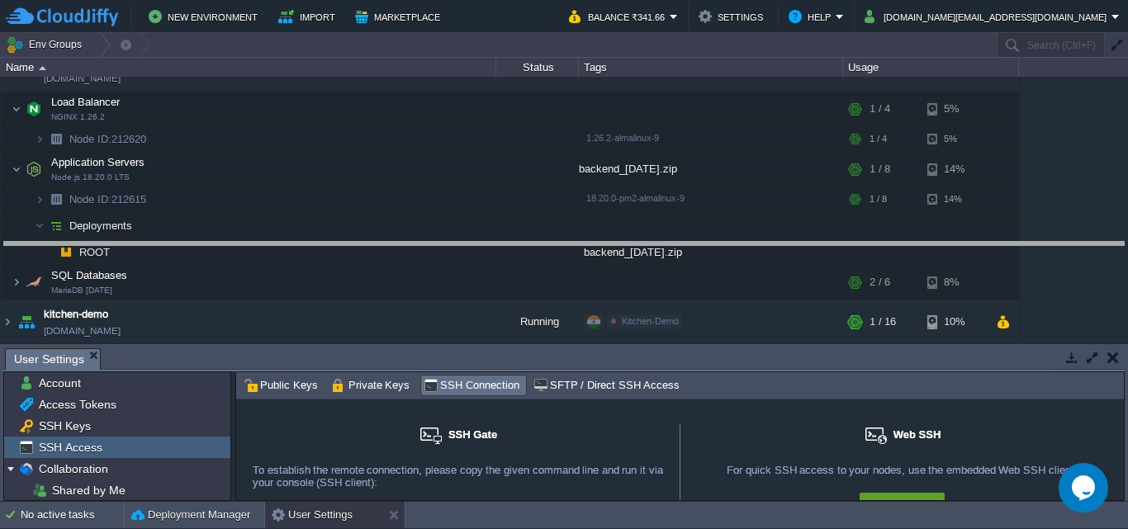
drag, startPoint x: 568, startPoint y: 359, endPoint x: 595, endPoint y: 252, distance: 110.7
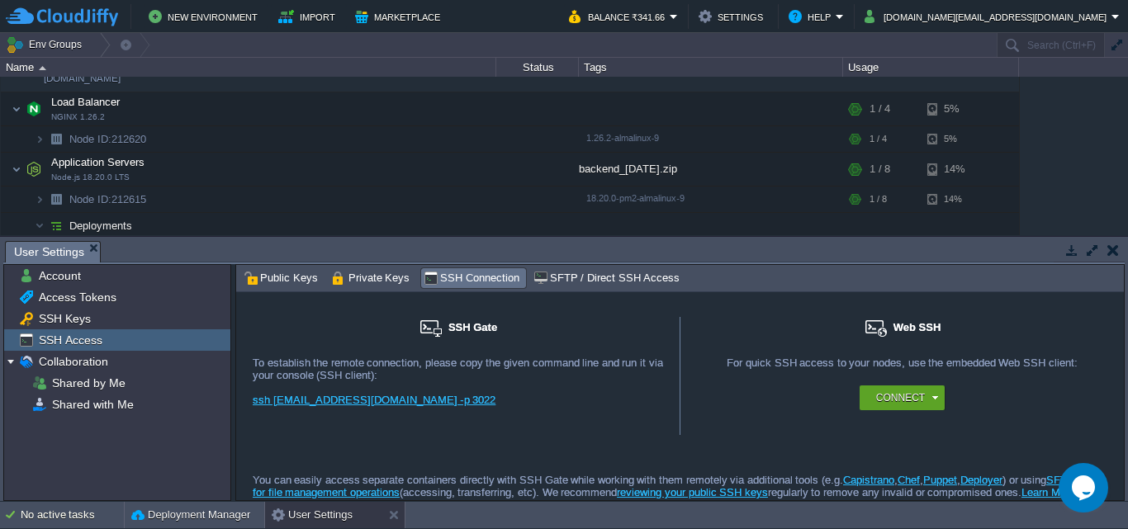
scroll to position [25, 0]
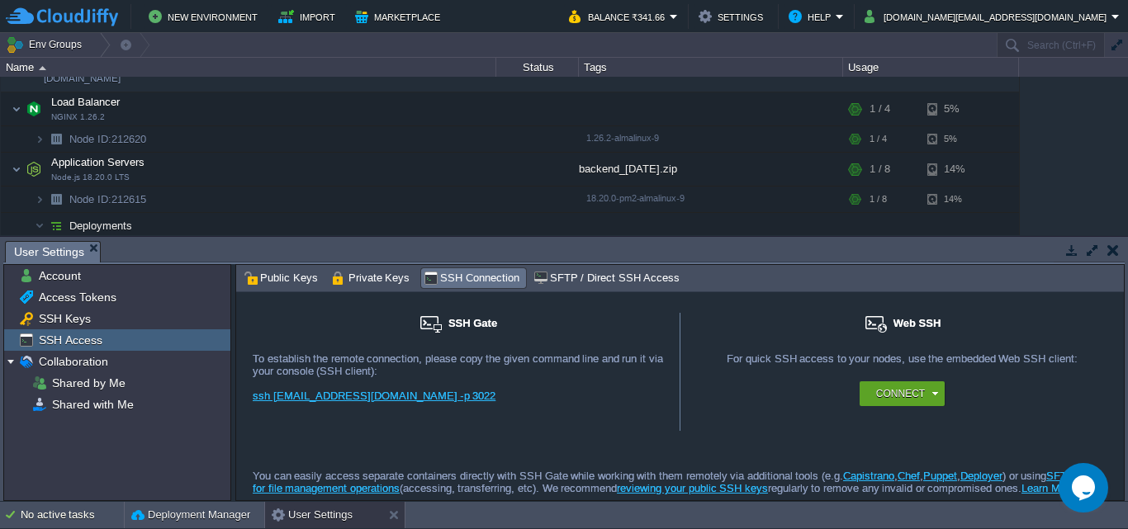
click at [1111, 246] on button "button" at bounding box center [1113, 250] width 12 height 15
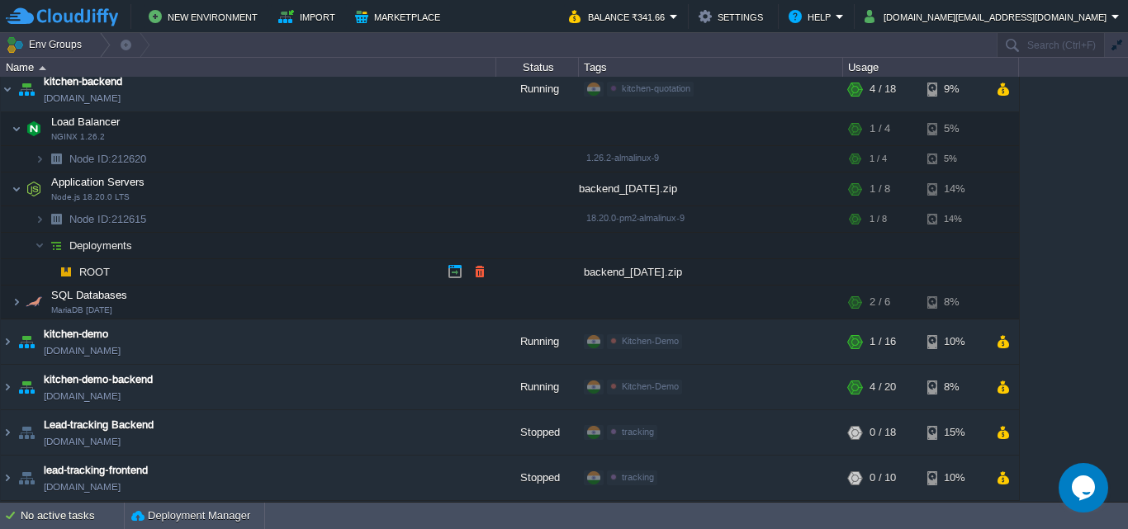
click at [625, 271] on div "backend_[DATE].zip" at bounding box center [711, 272] width 264 height 26
click at [99, 264] on td "ROOT" at bounding box center [248, 272] width 495 height 26
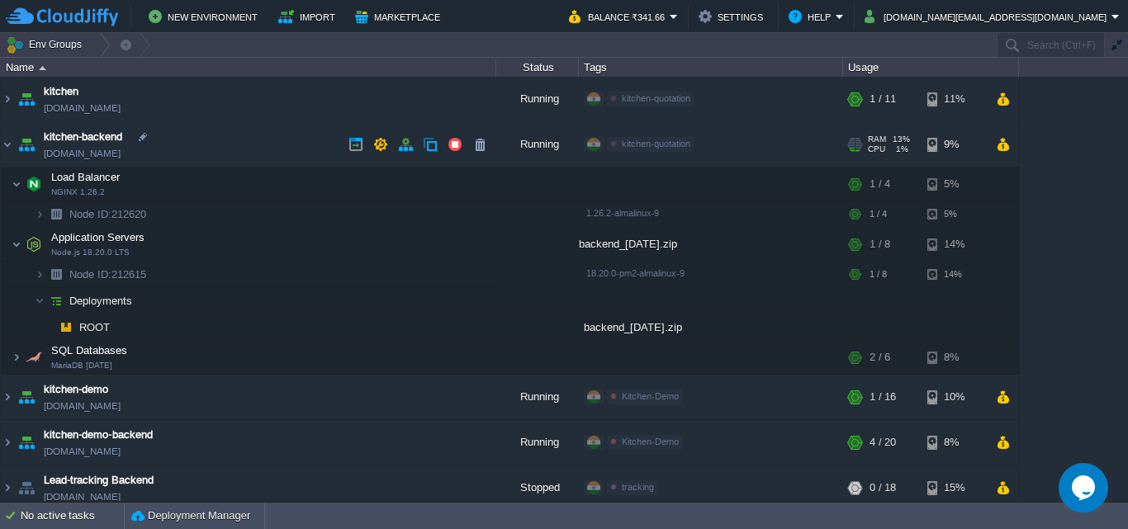
scroll to position [109, 0]
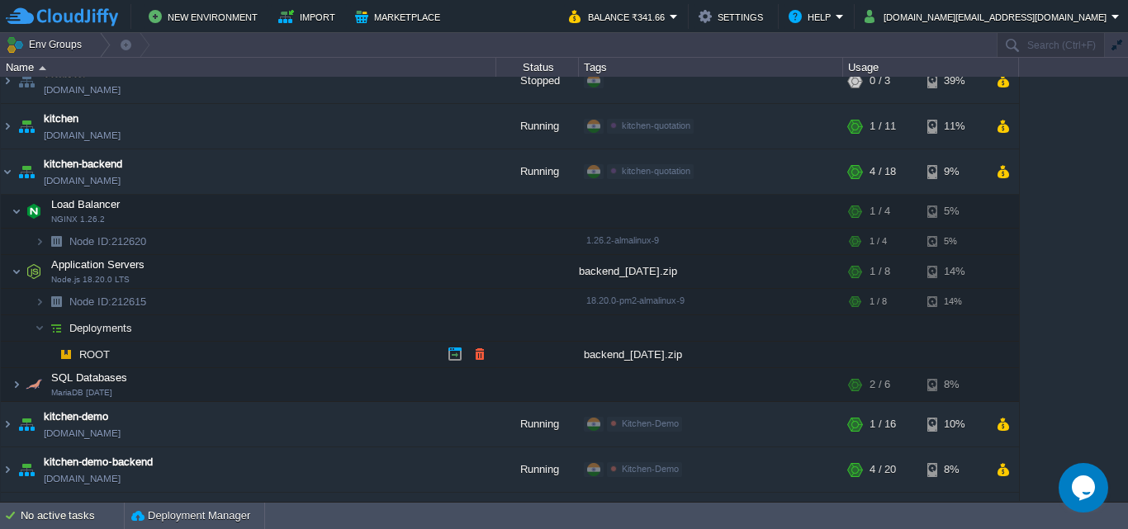
click at [604, 358] on div "backend_[DATE].zip" at bounding box center [711, 355] width 264 height 26
drag, startPoint x: 604, startPoint y: 358, endPoint x: 570, endPoint y: 376, distance: 38.8
click at [570, 376] on div at bounding box center [537, 384] width 83 height 33
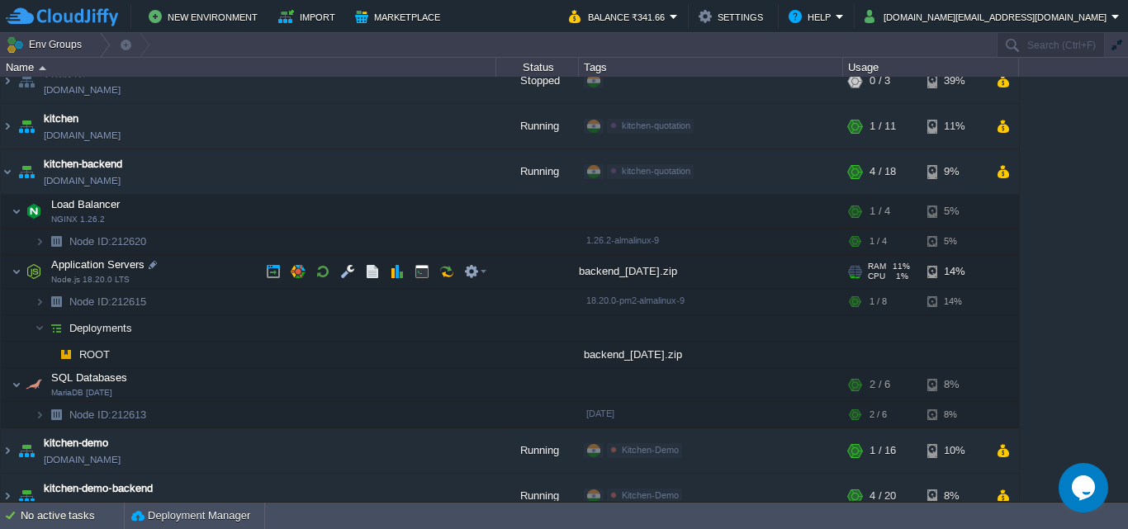
click at [616, 269] on div "backend_[DATE].zip" at bounding box center [711, 271] width 264 height 33
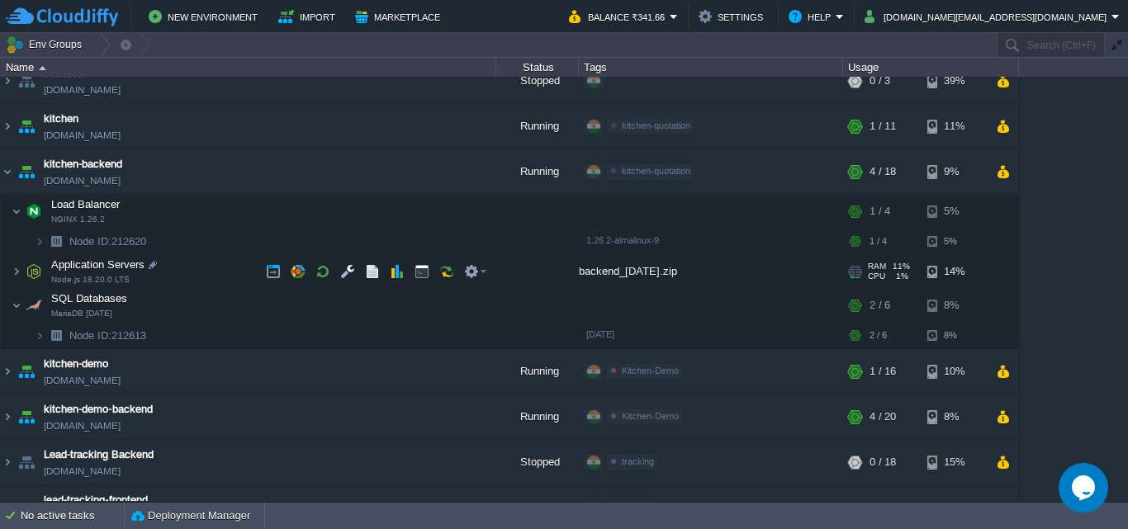
click at [624, 268] on div "backend_[DATE].zip" at bounding box center [711, 271] width 264 height 33
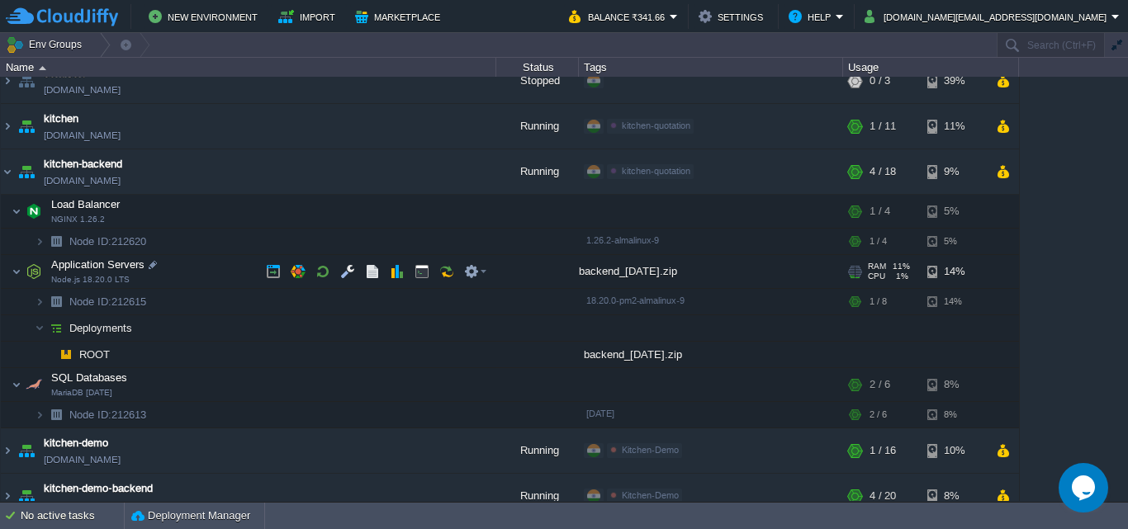
click at [624, 268] on div "backend_[DATE].zip" at bounding box center [711, 271] width 264 height 33
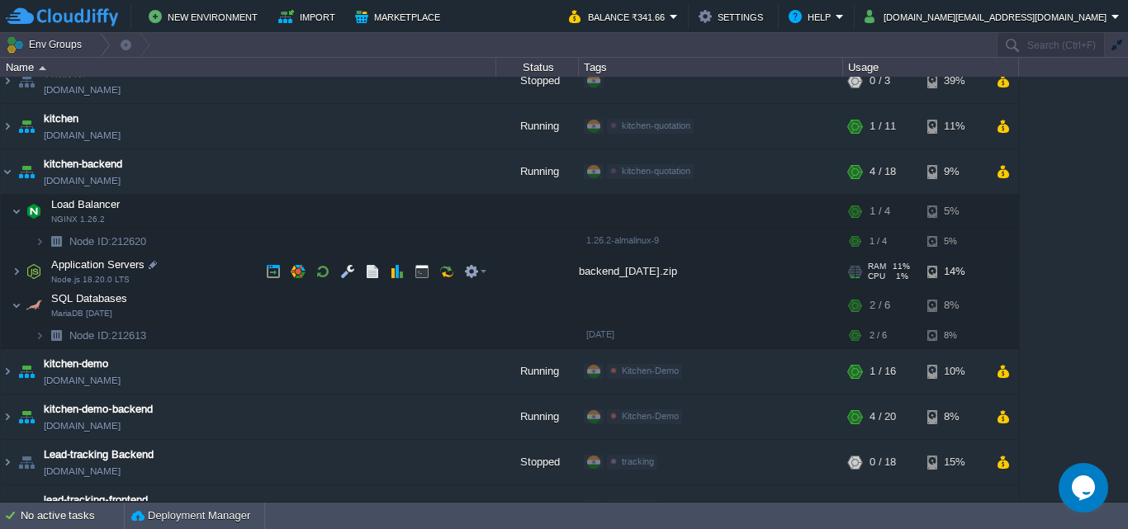
click at [624, 268] on div "backend_[DATE].zip" at bounding box center [711, 271] width 264 height 33
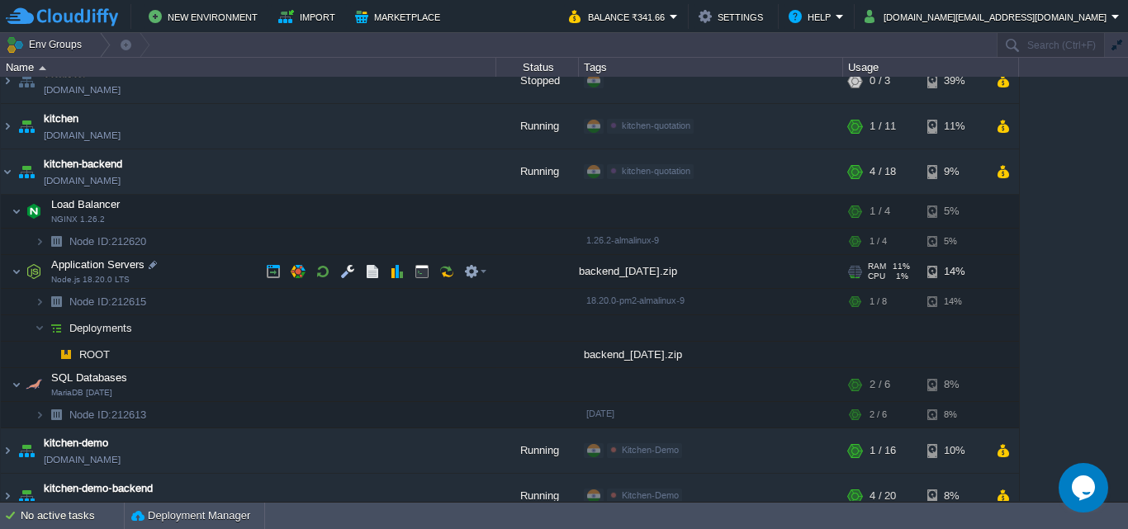
click at [624, 268] on div "backend_[DATE].zip" at bounding box center [711, 271] width 264 height 33
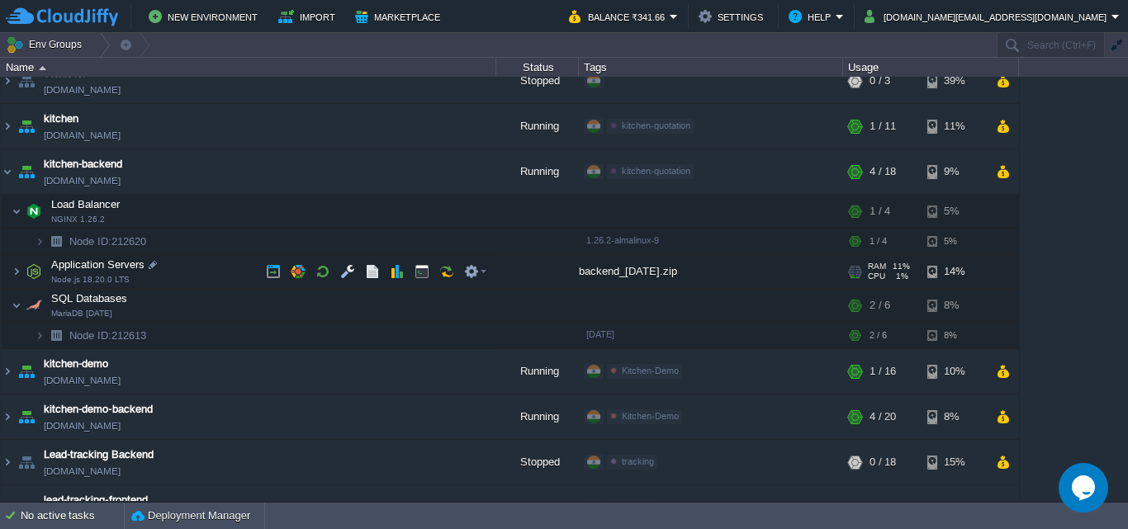
click at [624, 268] on div "backend_[DATE].zip" at bounding box center [711, 271] width 264 height 33
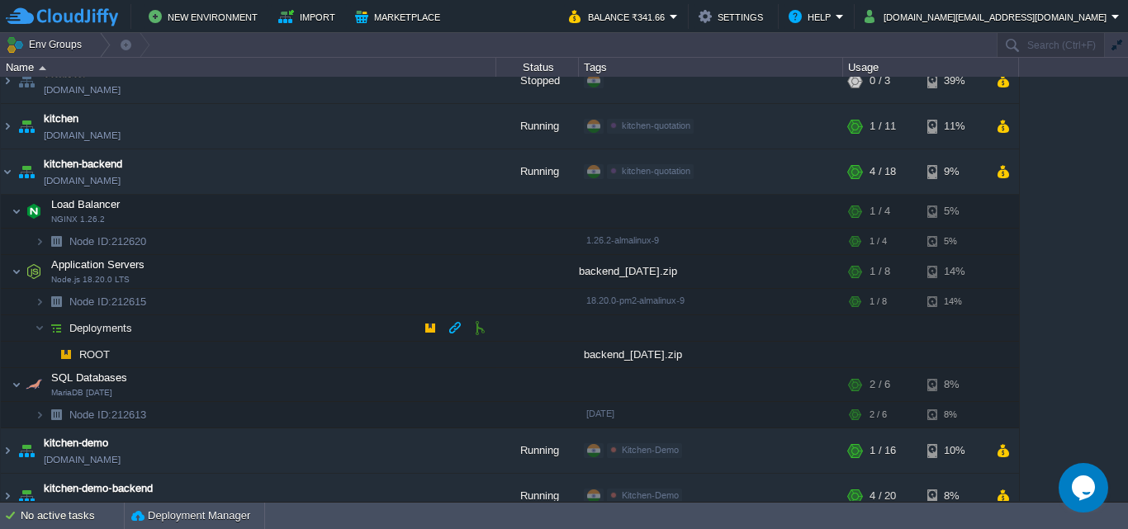
click at [135, 322] on td "Deployments" at bounding box center [248, 328] width 495 height 26
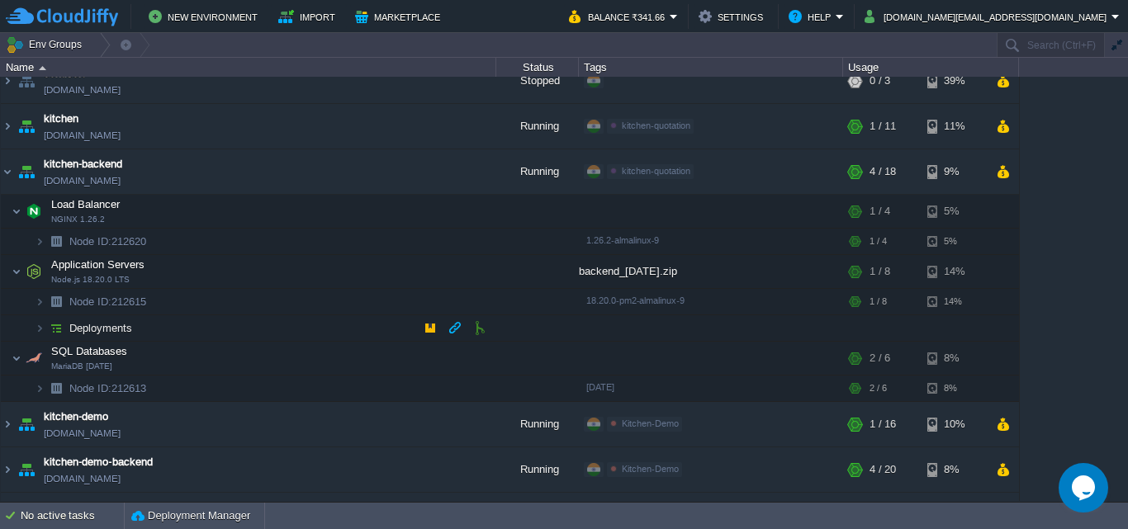
click at [135, 322] on td "Deployments" at bounding box center [248, 328] width 495 height 26
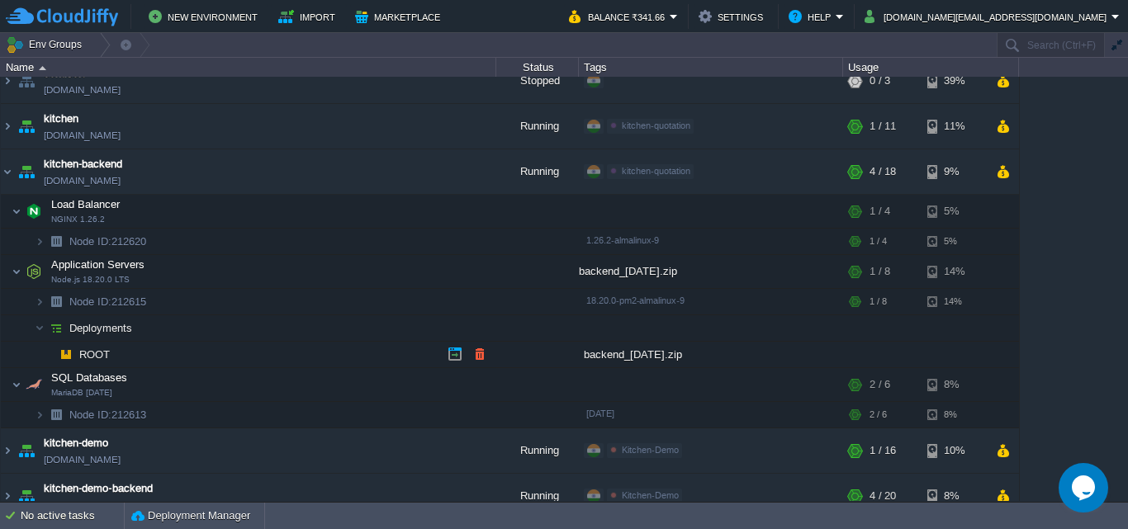
click at [621, 355] on div "backend_[DATE].zip" at bounding box center [711, 355] width 264 height 26
click at [625, 356] on div "backend_[DATE].zip" at bounding box center [711, 355] width 264 height 26
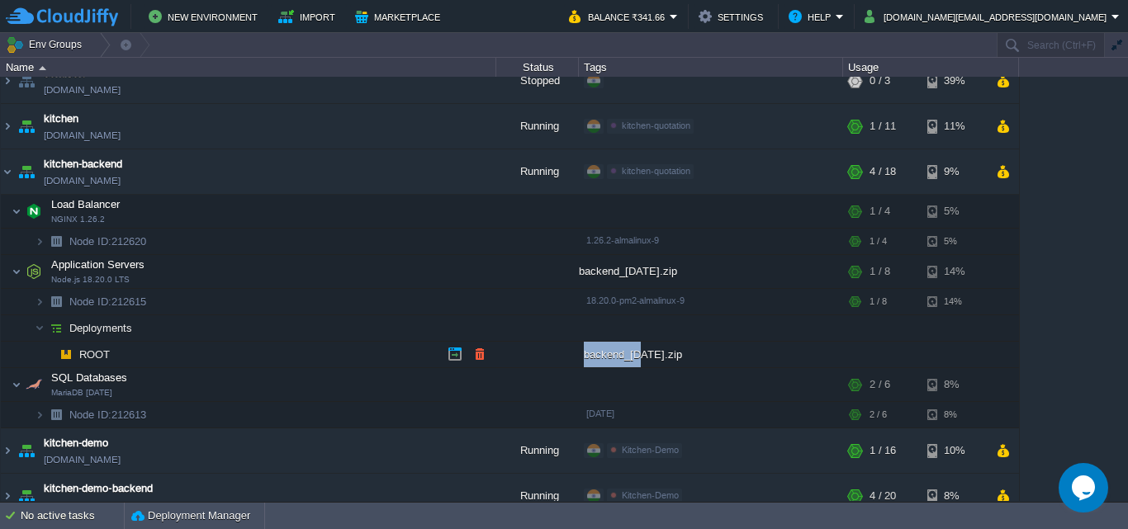
click at [625, 356] on div "backend_[DATE].zip" at bounding box center [711, 355] width 264 height 26
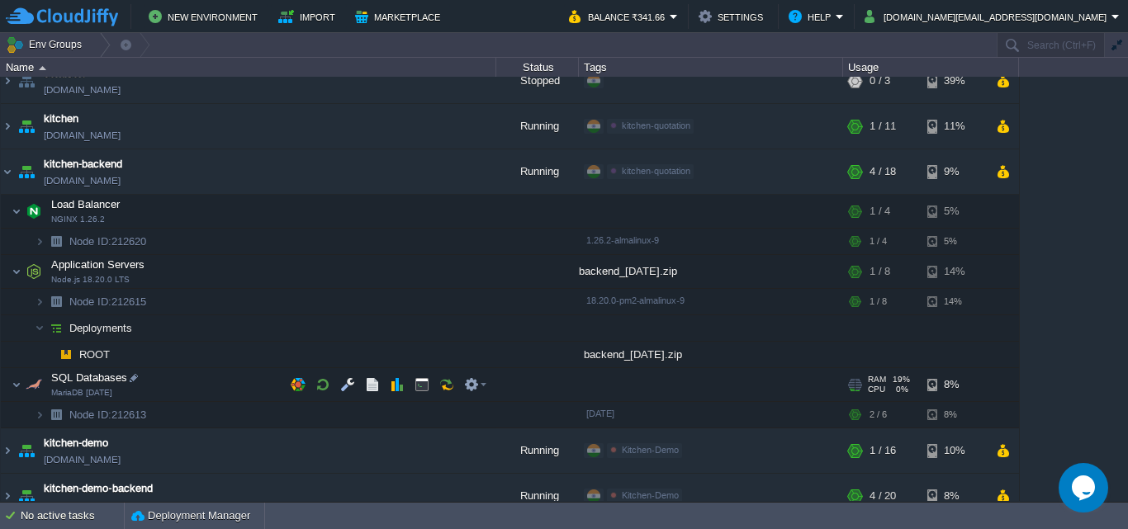
click at [570, 383] on div at bounding box center [537, 384] width 83 height 33
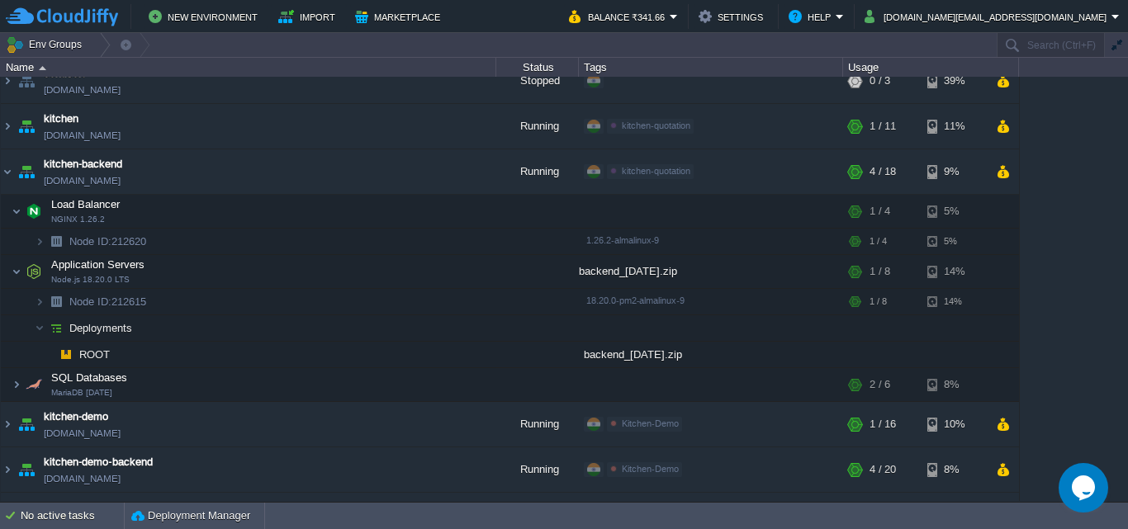
click at [1082, 500] on icon "Opens Chat This icon Opens the chat window." at bounding box center [1083, 488] width 26 height 26
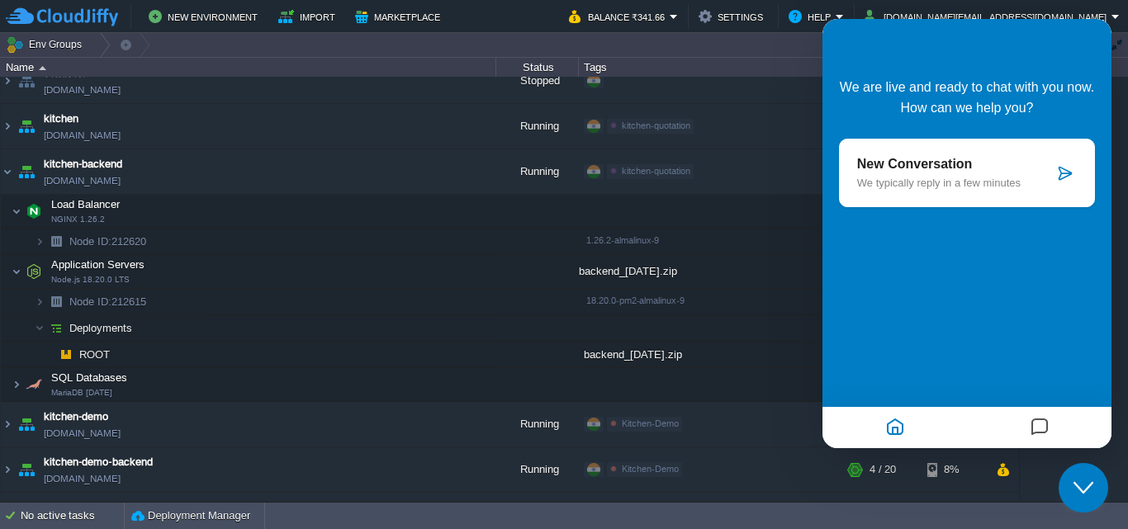
click at [1067, 175] on icon at bounding box center [1065, 173] width 17 height 17
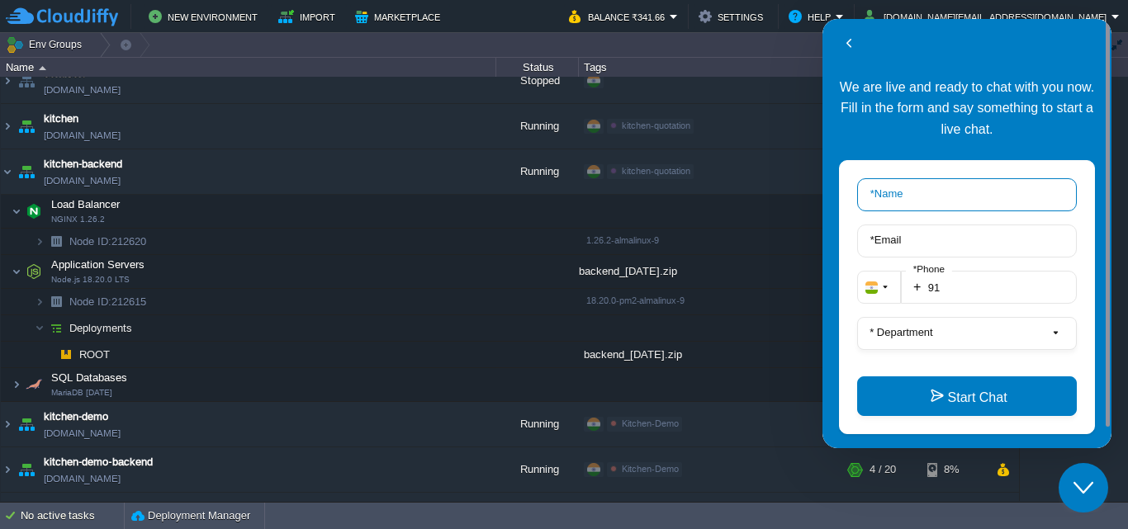
click at [911, 201] on input "* Name" at bounding box center [967, 194] width 220 height 33
type input "[PERSON_NAME]"
click at [951, 235] on input "* Email" at bounding box center [967, 241] width 220 height 33
click at [890, 232] on input "* Email" at bounding box center [967, 241] width 220 height 33
type input "[EMAIL_ADDRESS][DOMAIN_NAME]"
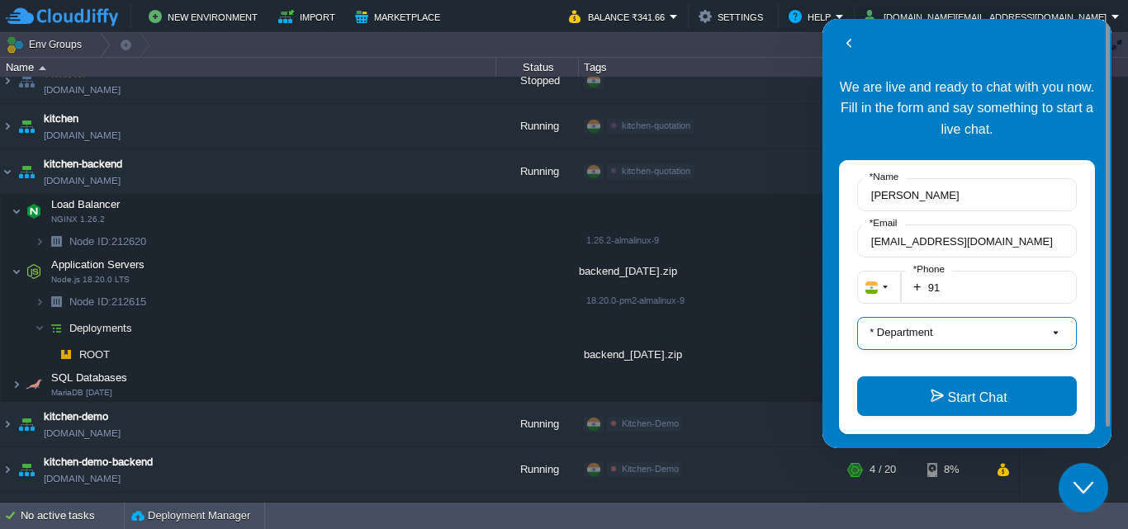
click at [939, 332] on label "* Department" at bounding box center [901, 332] width 77 height 12
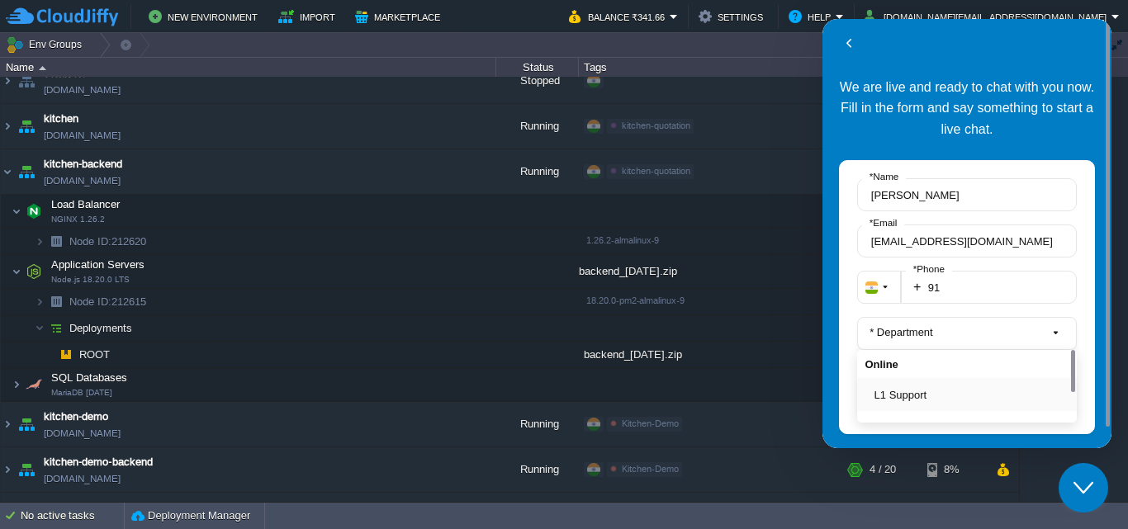
click at [898, 405] on div "L1 Support" at bounding box center [967, 394] width 220 height 33
click at [900, 405] on div "L1 Support" at bounding box center [967, 394] width 220 height 33
click at [917, 389] on button "L1 Support" at bounding box center [971, 394] width 195 height 17
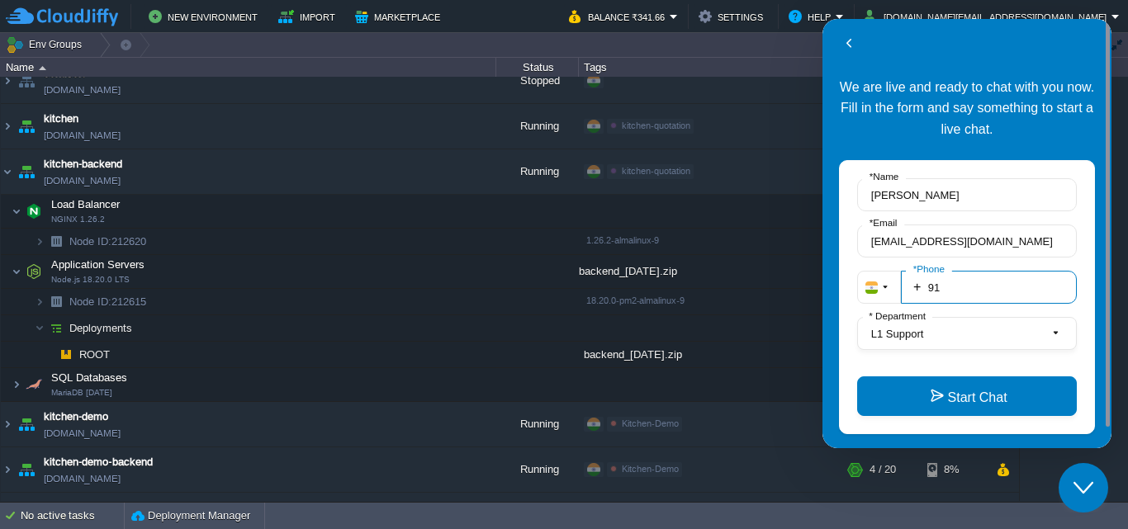
click at [1002, 297] on input "91" at bounding box center [989, 287] width 176 height 33
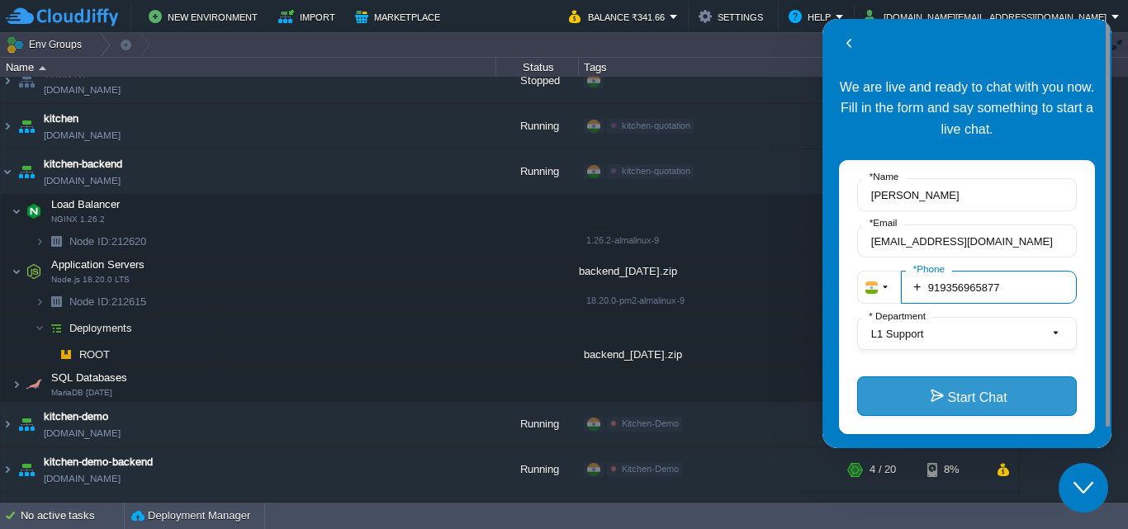
type input "919356965877"
click at [918, 399] on button "Start Chat" at bounding box center [967, 397] width 220 height 40
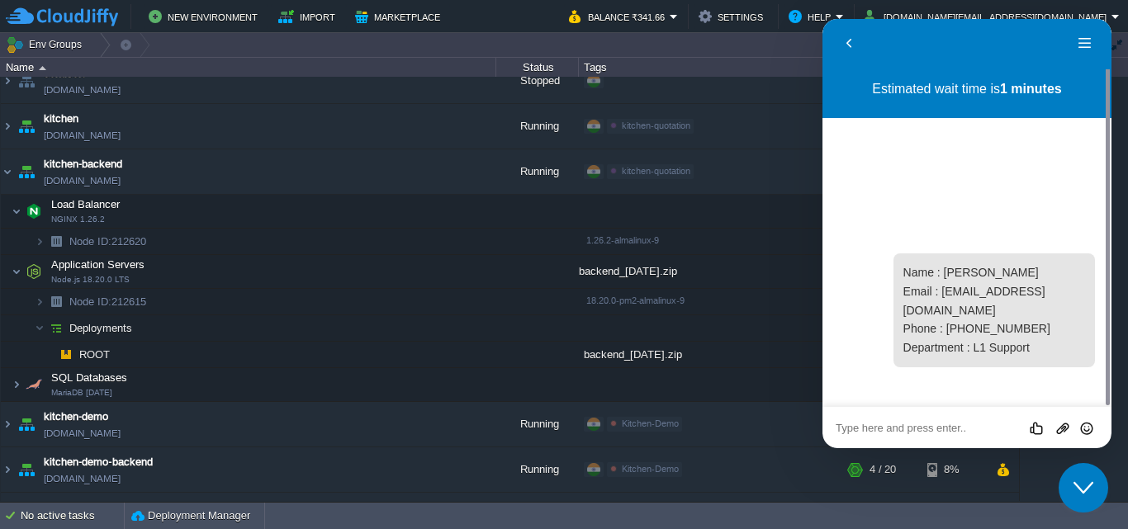
click at [954, 430] on textarea at bounding box center [967, 428] width 263 height 13
type textarea "h"
click at [884, 420] on div "Rate this chat Upload File Insert emoji" at bounding box center [967, 427] width 263 height 15
click at [886, 414] on div "Rate this chat Upload File Insert emoji" at bounding box center [966, 427] width 289 height 41
click at [882, 424] on textarea at bounding box center [967, 428] width 263 height 13
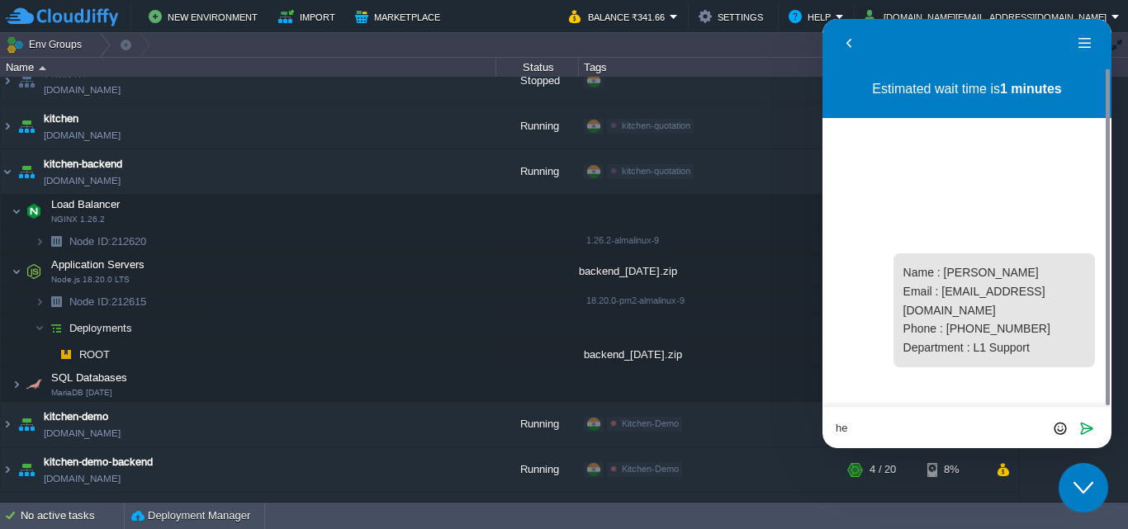
type textarea "hey"
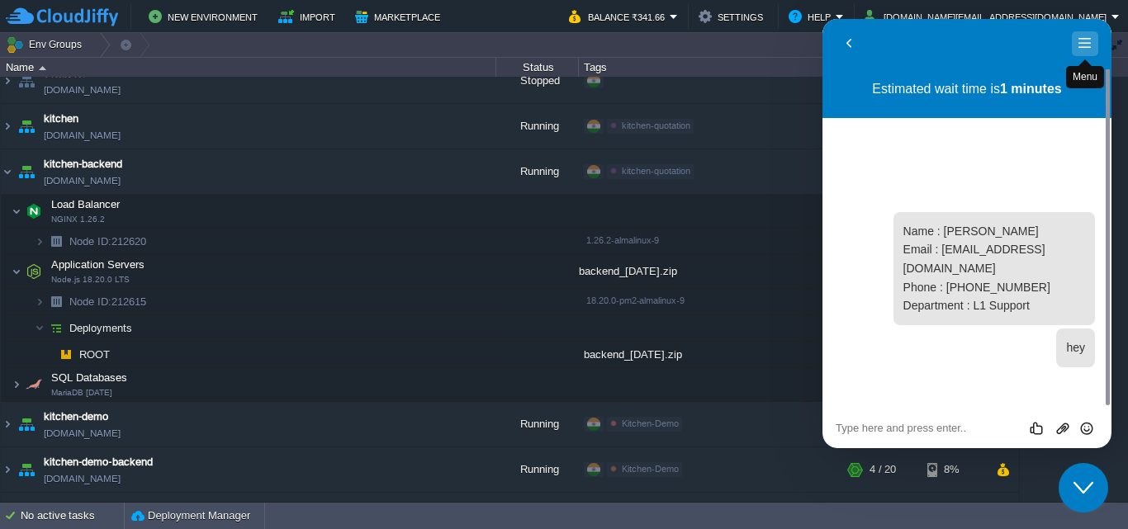
click at [1087, 50] on button "Menu" at bounding box center [1085, 43] width 26 height 25
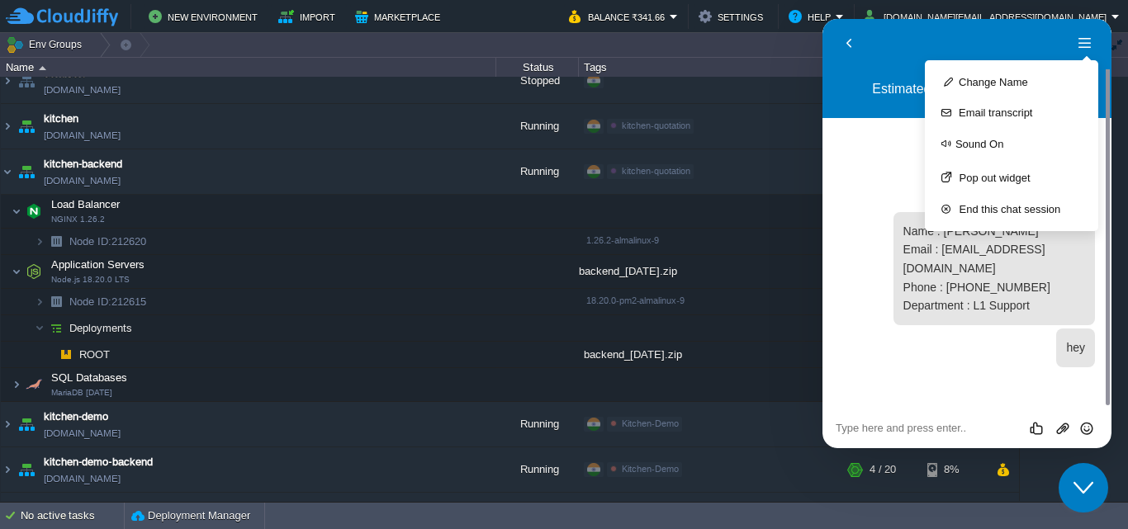
click at [889, 154] on div "Estimated wait time is 1 minutes 16:21 Name : [PERSON_NAME] : [EMAIL_ADDRESS][D…" at bounding box center [966, 238] width 289 height 339
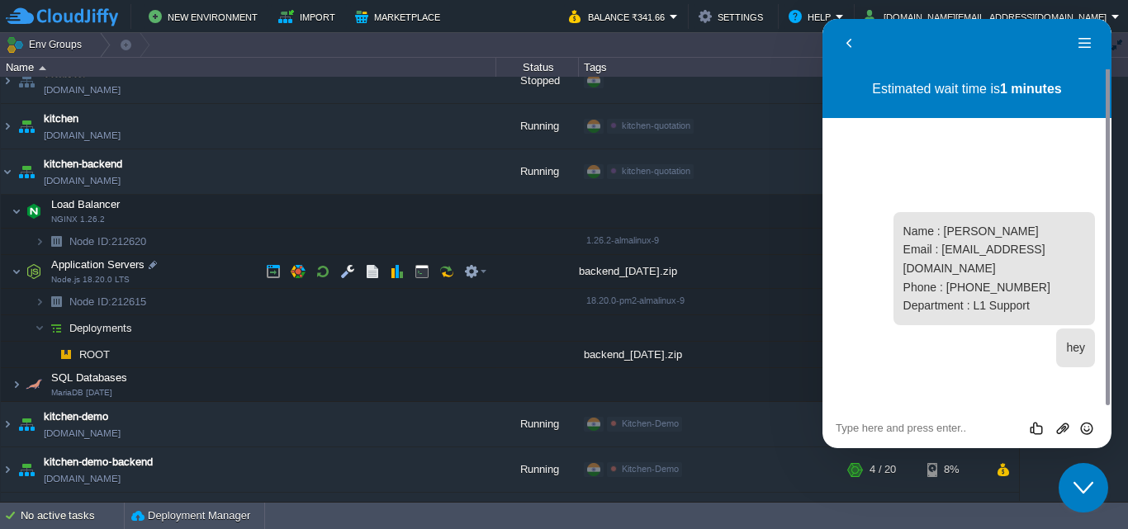
click at [600, 277] on div "backend_[DATE].zip" at bounding box center [711, 271] width 264 height 33
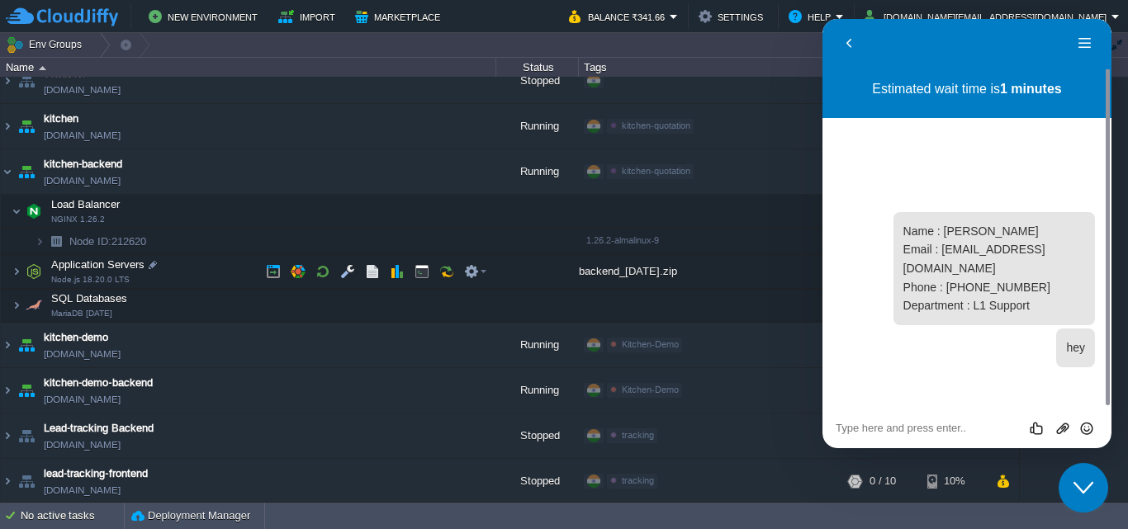
drag, startPoint x: 600, startPoint y: 277, endPoint x: 594, endPoint y: 320, distance: 43.4
click at [594, 320] on div at bounding box center [711, 305] width 264 height 33
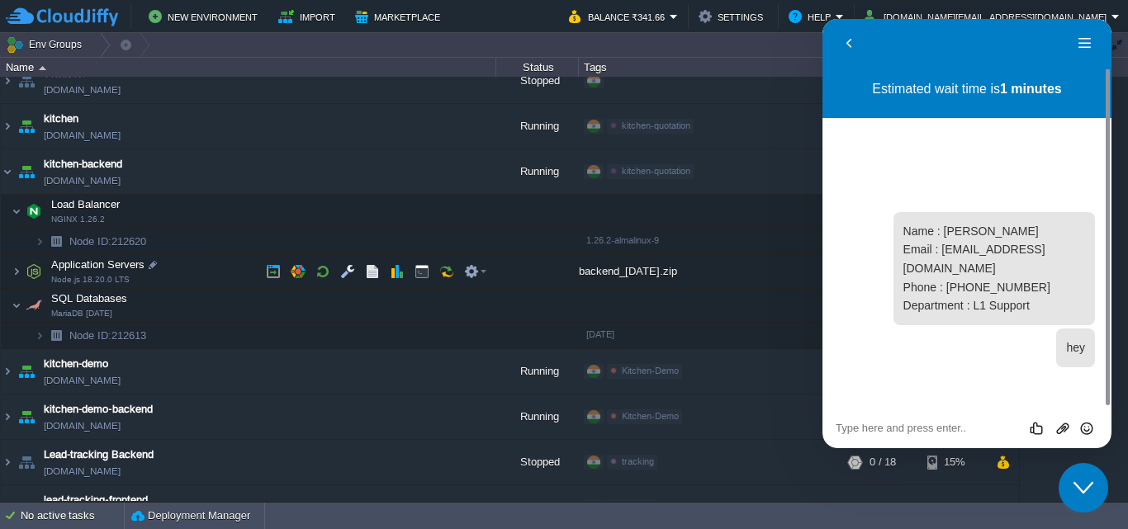
click at [613, 281] on div "backend_[DATE].zip" at bounding box center [711, 271] width 264 height 33
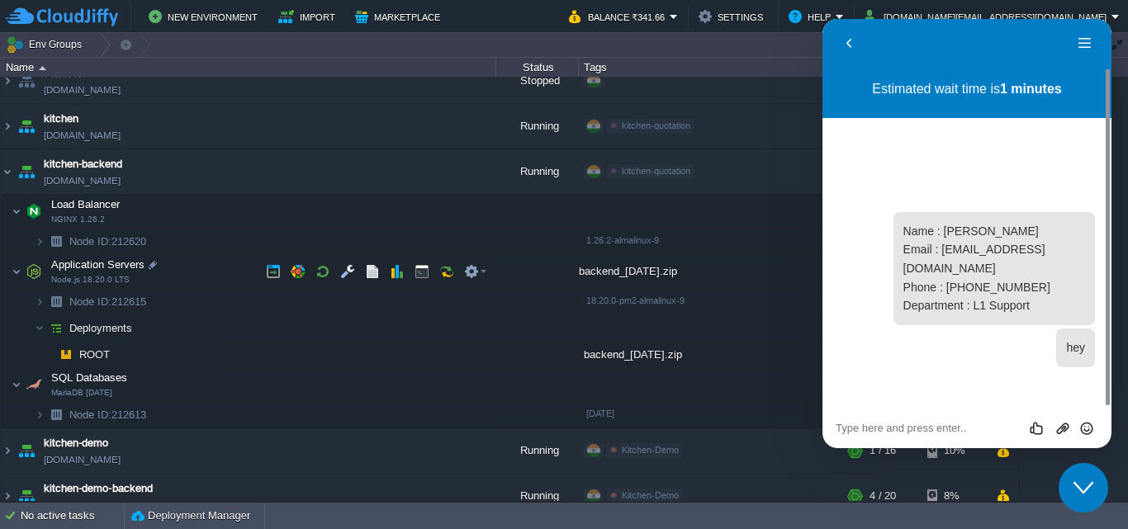
click at [613, 274] on div "backend_[DATE].zip" at bounding box center [711, 271] width 264 height 33
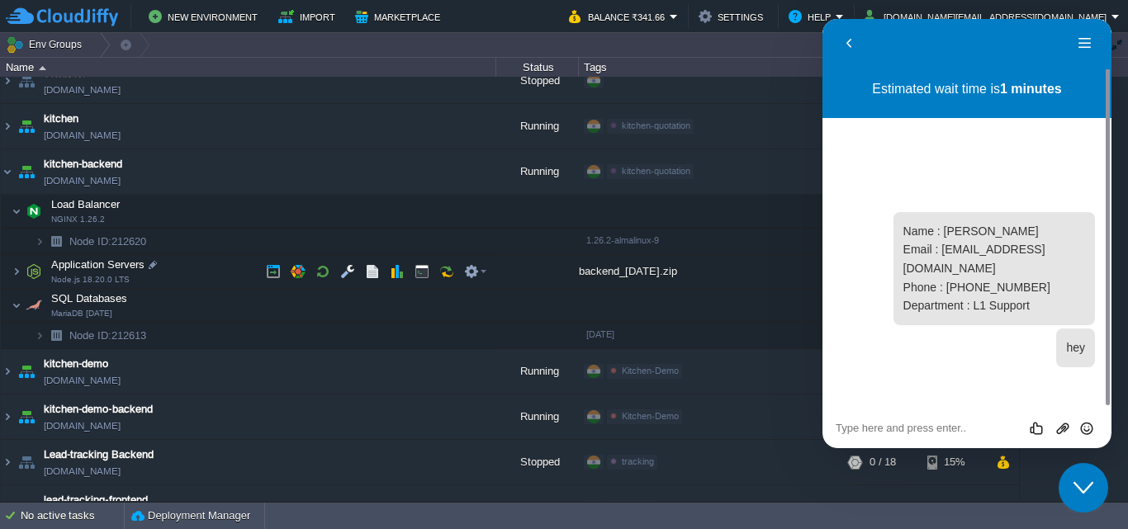
click at [613, 274] on div "backend_[DATE].zip" at bounding box center [711, 271] width 264 height 33
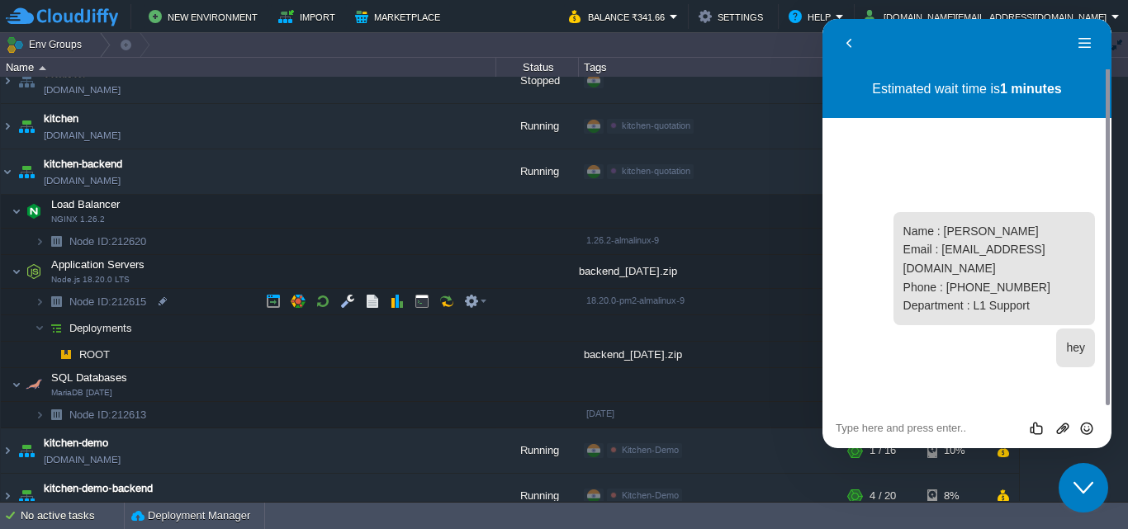
click at [620, 300] on span "18.20.0-pm2-almalinux-9" at bounding box center [635, 301] width 98 height 10
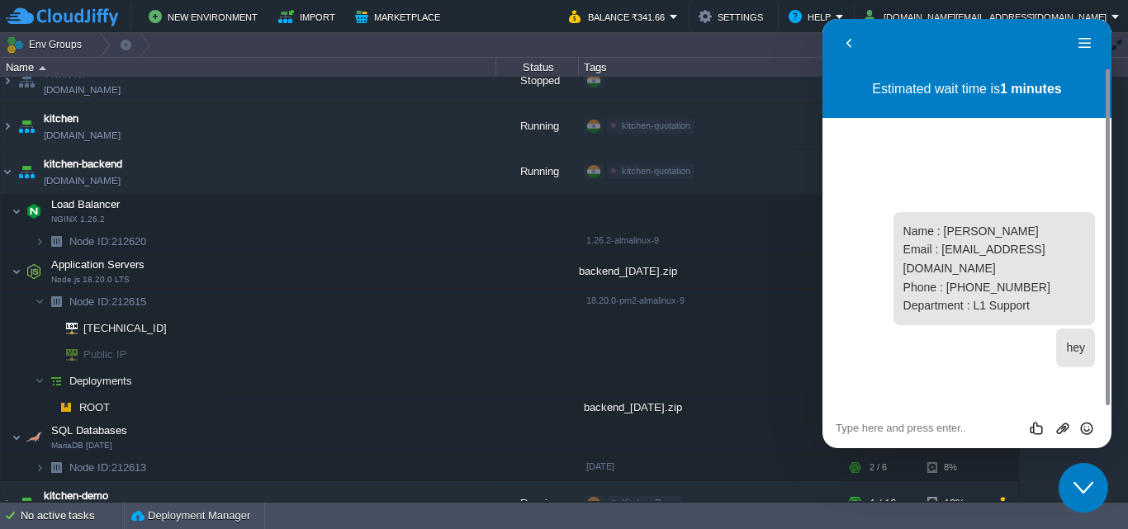
click at [620, 300] on span "18.20.0-pm2-almalinux-9" at bounding box center [635, 301] width 98 height 10
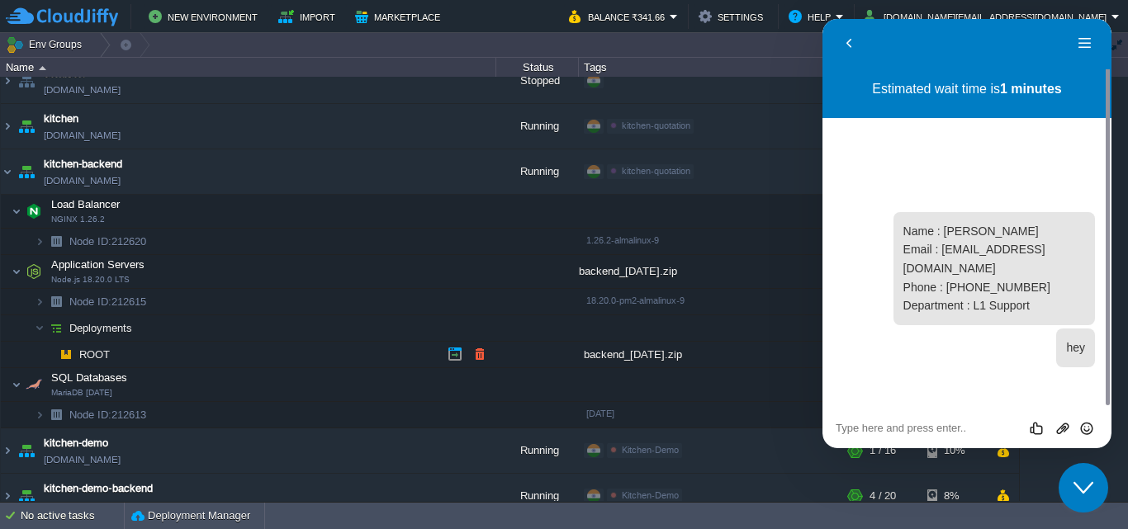
click at [622, 353] on div "backend_[DATE].zip" at bounding box center [711, 355] width 264 height 26
click at [617, 353] on div "backend_[DATE].zip" at bounding box center [711, 355] width 264 height 26
click at [611, 277] on div "backend_[DATE].zip" at bounding box center [711, 271] width 264 height 33
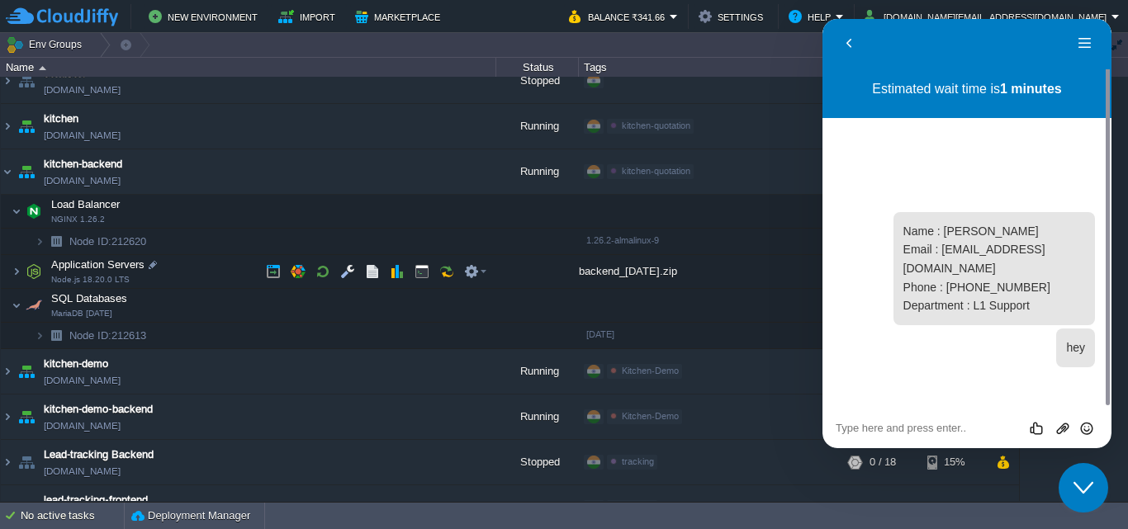
click at [611, 277] on div "backend_[DATE].zip" at bounding box center [711, 271] width 264 height 33
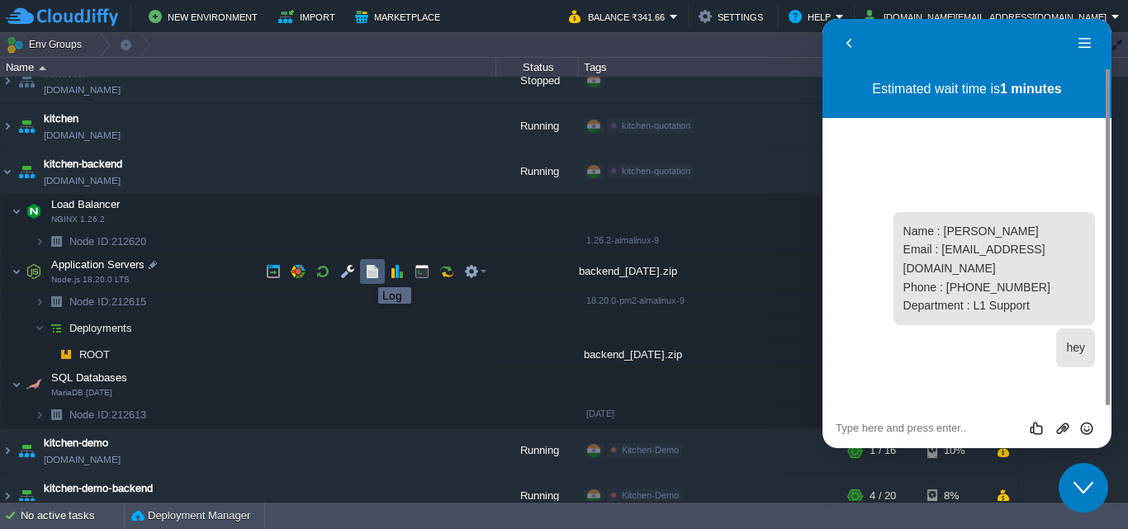
click at [372, 274] on button "button" at bounding box center [372, 271] width 15 height 15
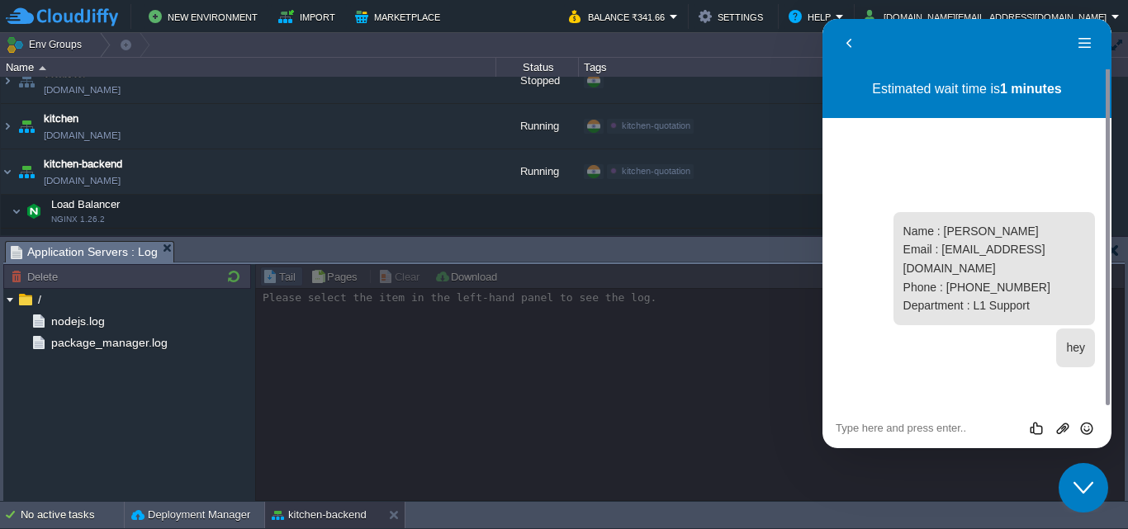
click at [1076, 499] on button "Close Chat This icon closes the chat window." at bounding box center [1084, 488] width 50 height 50
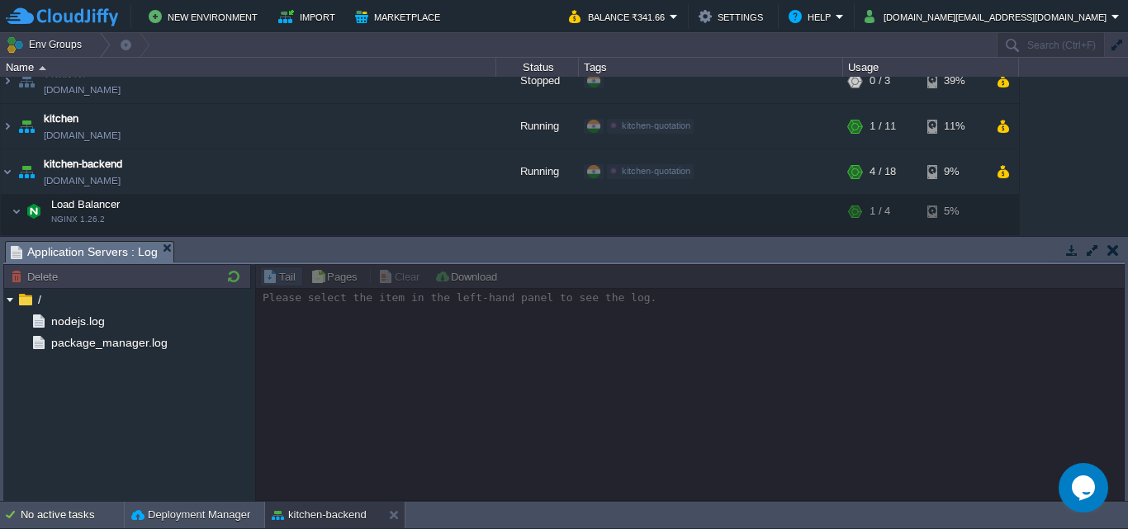
click at [1120, 250] on td at bounding box center [1112, 250] width 21 height 20
